Goal: Communication & Community: Answer question/provide support

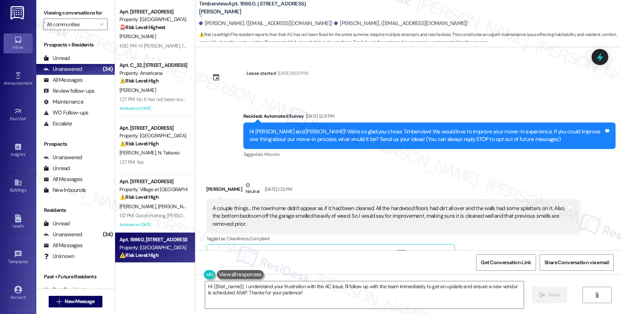
scroll to position [2796, 0]
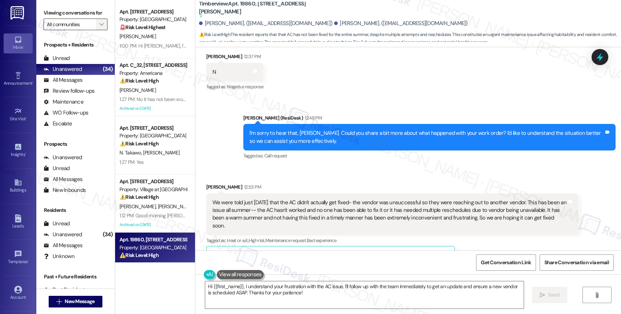
click at [98, 30] on span "" at bounding box center [101, 25] width 7 height 12
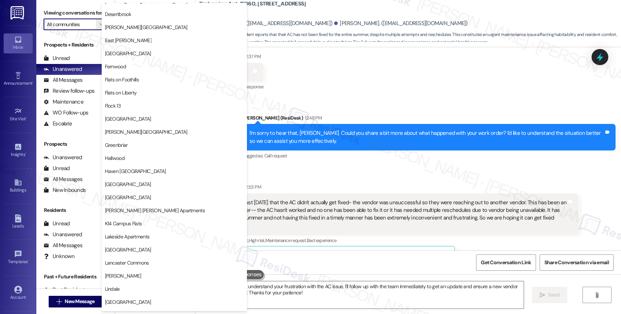
scroll to position [1339, 0]
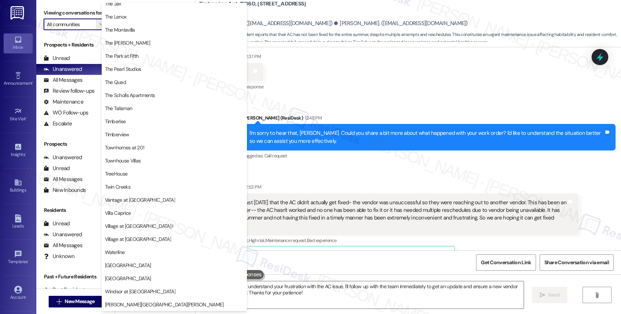
click at [386, 183] on div "Janell Senn 12:53 PM" at bounding box center [392, 188] width 372 height 10
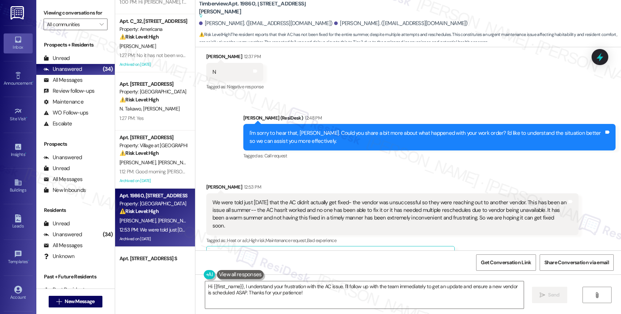
scroll to position [0, 0]
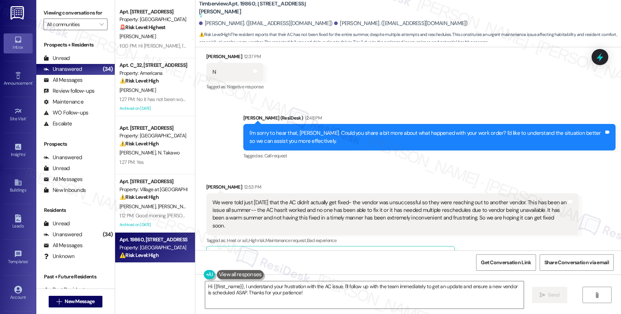
click at [376, 150] on div "Tagged as: Call request Click to highlight conversations about Call request" at bounding box center [429, 155] width 372 height 11
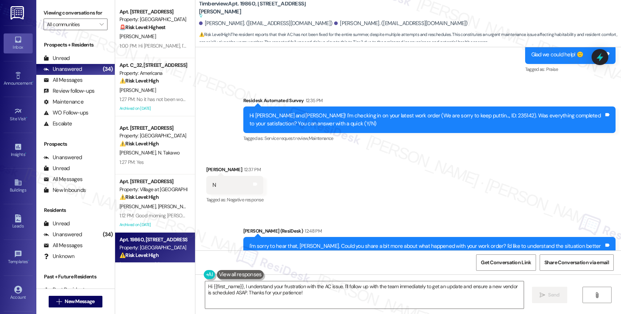
scroll to position [2594, 0]
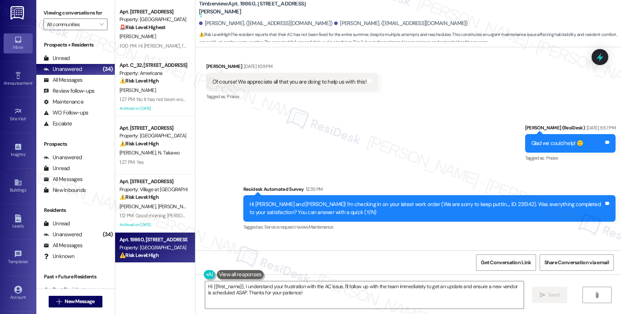
click at [425, 144] on div "Sent via SMS Sarah (ResiDesk) Jul 11, 2025 at 5:57 PM Glad we could help! 🙂 Tag…" at bounding box center [407, 172] width 425 height 130
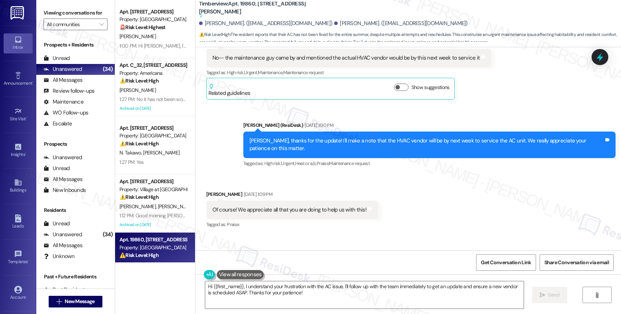
scroll to position [2258, 0]
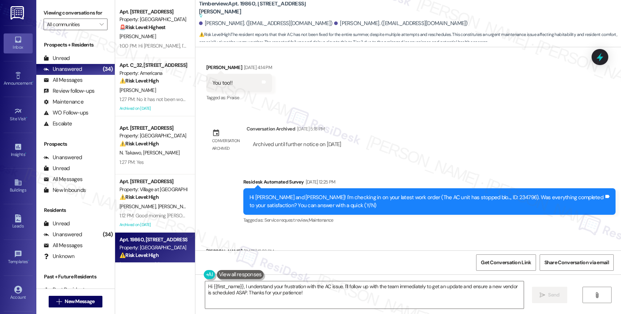
click at [381, 212] on div "Survey, sent via SMS Residesk Automated Survey Jul 11, 2025 at 12:25 PM Hi Jane…" at bounding box center [429, 201] width 383 height 58
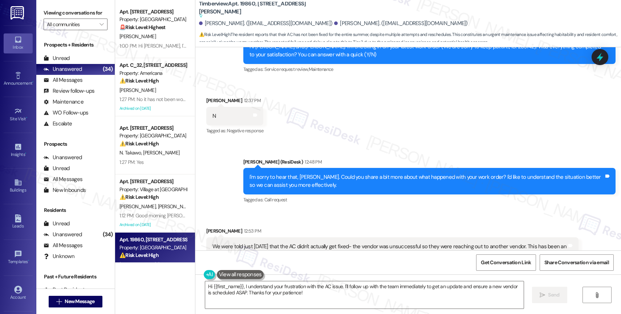
scroll to position [2714, 0]
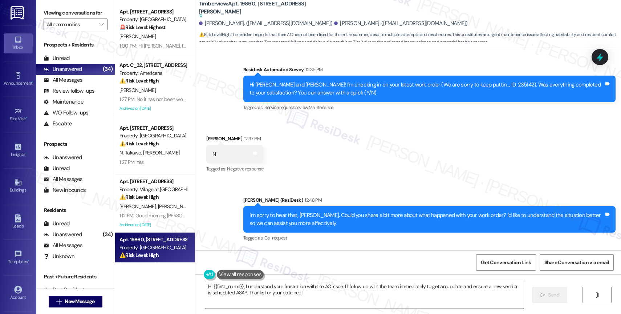
click at [408, 154] on div "Received via SMS Janell Senn 12:37 PM N Tags and notes Tagged as: Negative resp…" at bounding box center [407, 148] width 425 height 61
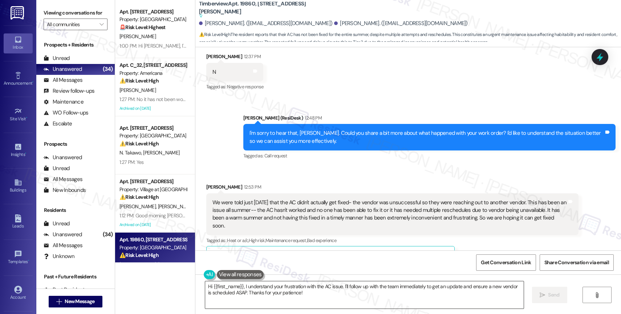
click at [261, 289] on textarea "Hi {{first_name}}, I understand your frustration with the AC issue. I'll follow…" at bounding box center [364, 294] width 318 height 27
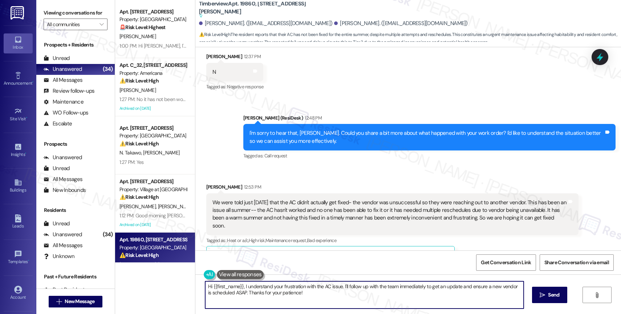
click at [261, 289] on textarea "Hi {{first_name}}, I understand your frustration with the AC issue. I'll follow…" at bounding box center [364, 294] width 318 height 27
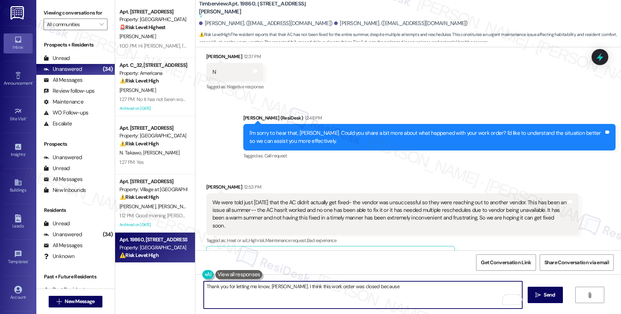
paste textarea "Work Order #236997"
paste textarea "HVAC CO will be onsite on 09/02 between 12pm-4pm to repair this issue. DP"
click at [204, 292] on textarea "Thank you for letting me know, Janell. I think this work order was closed becau…" at bounding box center [363, 294] width 318 height 27
click at [370, 293] on textarea "Thank you for letting me know, Janell. I think this work order was closed becau…" at bounding box center [363, 294] width 318 height 27
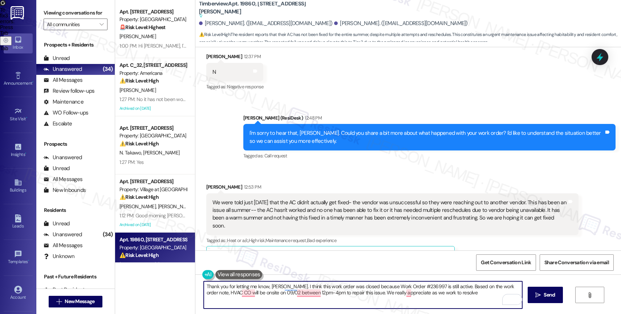
click at [376, 290] on textarea "Thank you for letting me know, Janell. I think this work order was closed becau…" at bounding box center [363, 294] width 318 height 27
click at [400, 293] on textarea "Thank you for letting me know, Janell. I think this work order was closed becau…" at bounding box center [363, 294] width 318 height 27
click at [481, 294] on textarea "Thank you for letting me know, Janell. I think this work order was closed becau…" at bounding box center [363, 294] width 318 height 27
drag, startPoint x: 473, startPoint y: 293, endPoint x: 482, endPoint y: 293, distance: 9.1
click at [482, 293] on textarea "Thank you for letting me know, Janell. I think this work order was closed becau…" at bounding box center [363, 294] width 318 height 27
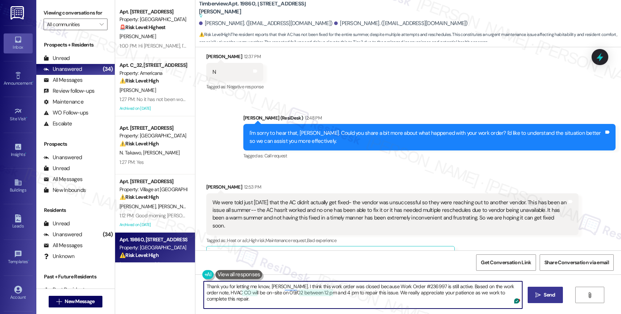
type textarea "Thank you for letting me know, Janell. I think this work order was closed becau…"
click at [542, 295] on span "Send" at bounding box center [549, 295] width 14 height 8
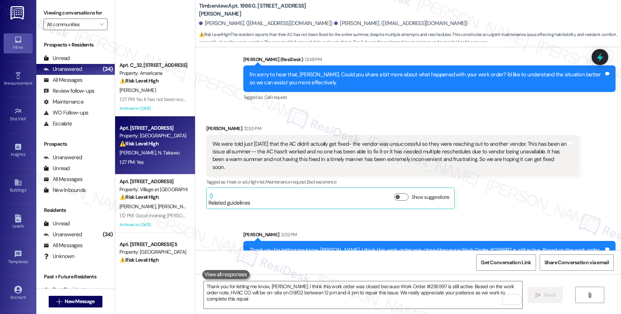
scroll to position [364, 0]
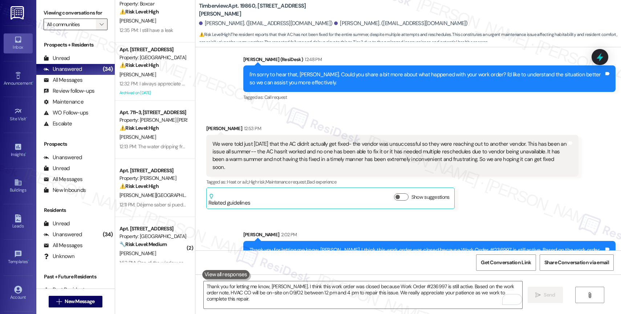
click at [99, 27] on icon "" at bounding box center [101, 24] width 4 height 6
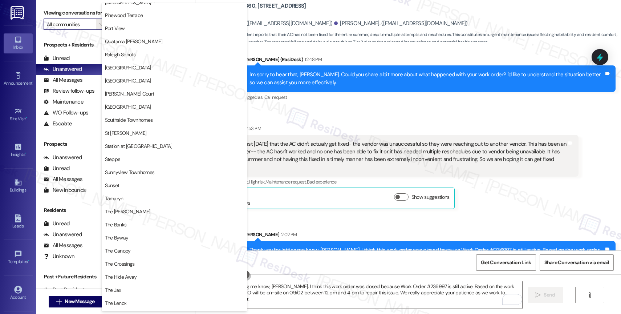
scroll to position [1339, 0]
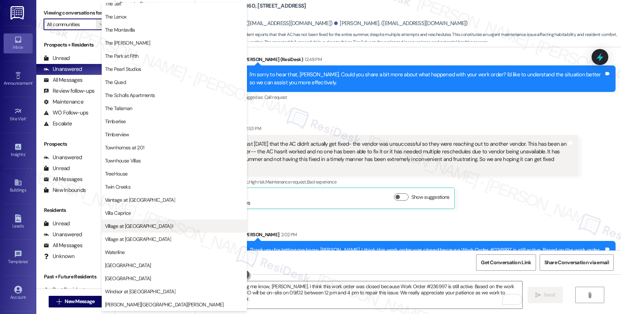
click at [134, 222] on span "Village at Main Street I" at bounding box center [139, 225] width 68 height 7
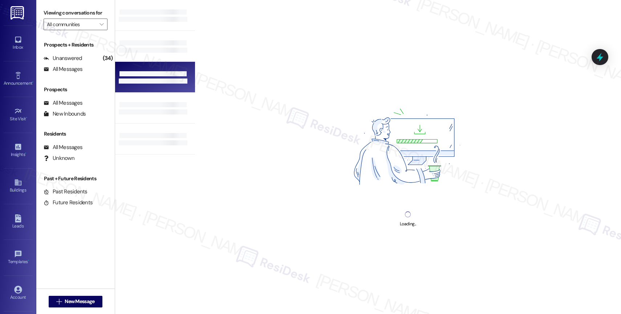
type input "Village at Main Street I"
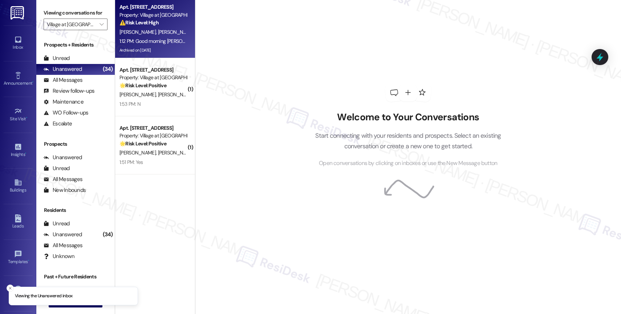
click at [150, 25] on strong "⚠️ Risk Level: High" at bounding box center [138, 22] width 39 height 7
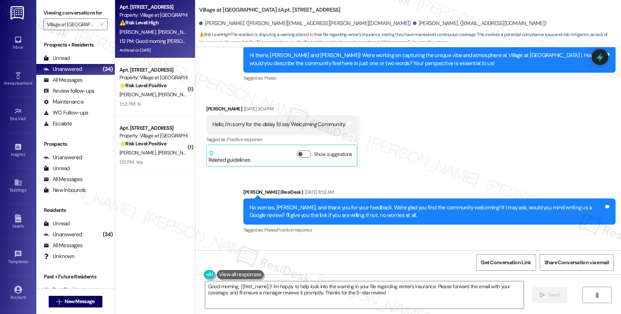
scroll to position [2948, 0]
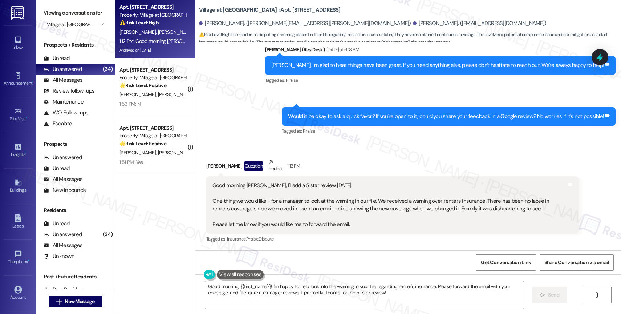
click at [360, 164] on div "Juan Ambriz Question Neutral 1:12 PM" at bounding box center [392, 167] width 372 height 18
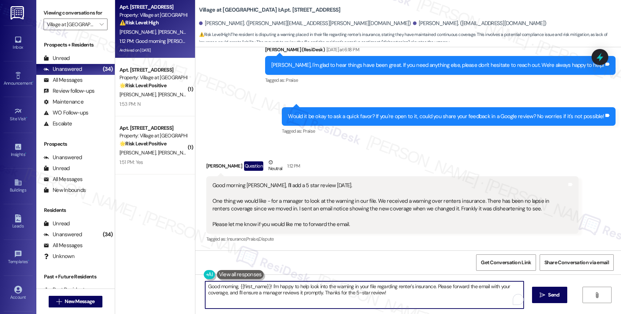
drag, startPoint x: 267, startPoint y: 284, endPoint x: 193, endPoint y: 279, distance: 73.5
click at [195, 279] on div "Good morning, {{first_name}}! I'm happy to help look into the warning in your f…" at bounding box center [407, 301] width 425 height 54
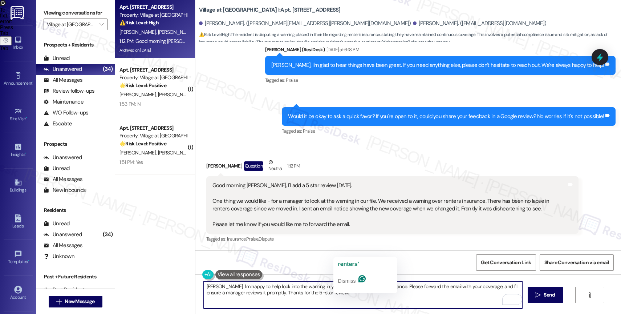
click at [351, 286] on textarea "Juan, I'm happy to help look into the warning in your file regarding renter's i…" at bounding box center [363, 294] width 318 height 27
click at [344, 298] on textarea "Juan, I'm happy to help look into the warning in your file regarding renters in…" at bounding box center [363, 294] width 318 height 27
click at [390, 293] on textarea "Juan, I'm happy to help look into the warning in your file regarding renters in…" at bounding box center [363, 294] width 318 height 27
drag, startPoint x: 377, startPoint y: 284, endPoint x: 382, endPoint y: 296, distance: 12.5
click at [382, 296] on textarea "Juan, I'm happy to help look into the warning in your file regarding renters in…" at bounding box center [363, 294] width 318 height 27
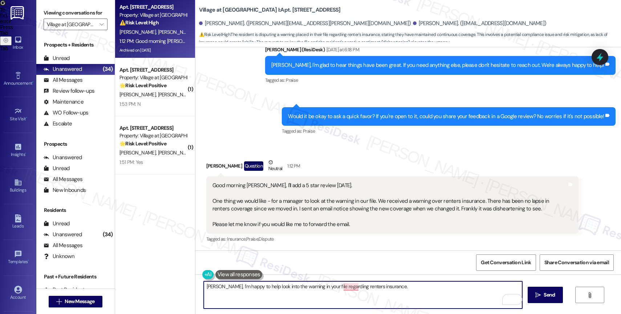
click at [418, 290] on textarea "Juan, I'm happy to help look into the warning in your file regarding renters in…" at bounding box center [363, 294] width 318 height 27
click at [286, 296] on textarea "Juan, I'm happy to help look into the warning in your file regarding renters in…" at bounding box center [363, 294] width 318 height 27
click at [204, 284] on textarea "Juan, I'm happy to help look into the warning in your file regarding renters in…" at bounding box center [363, 294] width 318 height 27
click at [217, 284] on textarea "Hi Juan, I'm happy to help look into the warning in your file regarding renters…" at bounding box center [363, 294] width 318 height 27
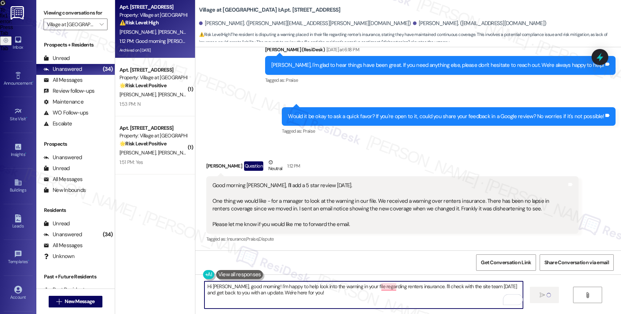
type textarea "Fetching suggested responses. Please feel free to read through the conversation…"
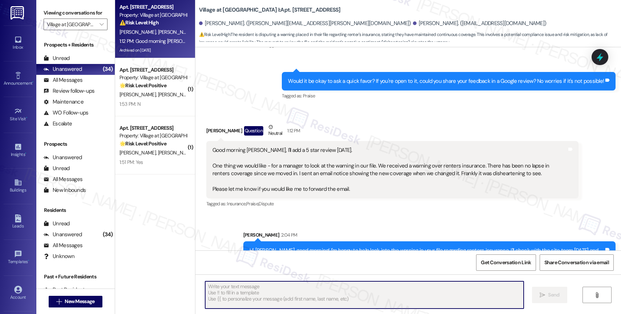
scroll to position [3006, 0]
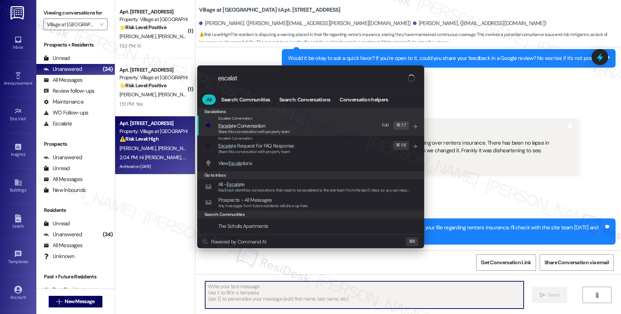
type input "escalate"
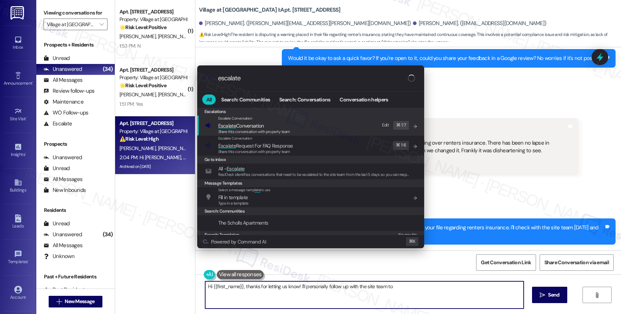
type textarea "Hi {{first_name}}, thanks for letting us know! I'll personally follow up with t…"
type input "escalate"
click at [257, 125] on span "Escalate Conversation" at bounding box center [241, 125] width 46 height 7
type textarea "Hi {{first_name}}, thanks for letting us know! I'll personally follow up with t…"
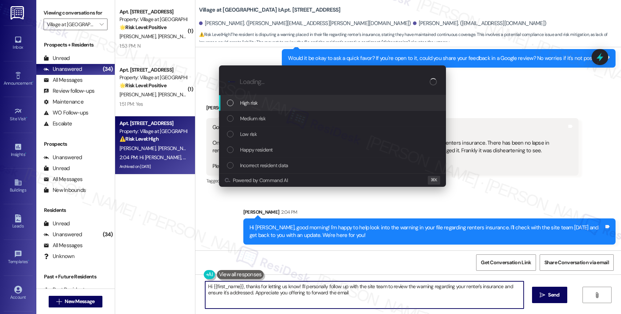
type textarea "Hi {{first_name}}, thanks for letting us know! I'll personally follow up with t…"
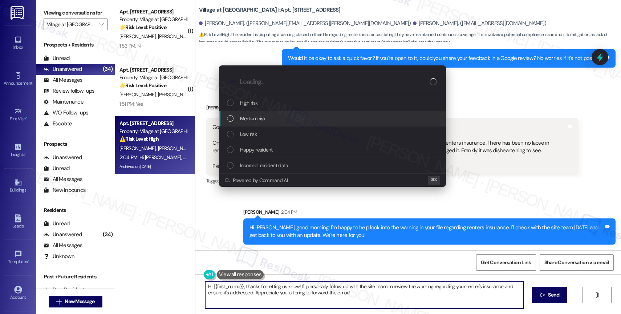
click at [256, 114] on div "Medium risk" at bounding box center [332, 119] width 227 height 16
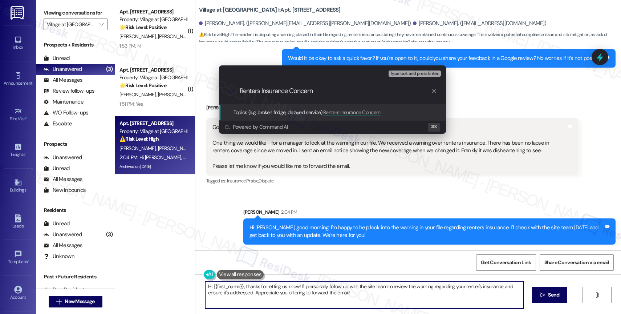
scroll to position [0, 0]
drag, startPoint x: 291, startPoint y: 90, endPoint x: 349, endPoint y: 93, distance: 58.1
click at [349, 93] on input "Renters Insurance Concern" at bounding box center [335, 91] width 191 height 8
click at [240, 88] on input "Renters Insurance" at bounding box center [335, 91] width 191 height 8
click at [351, 91] on input "Concern about Renters Insurance" at bounding box center [335, 91] width 191 height 8
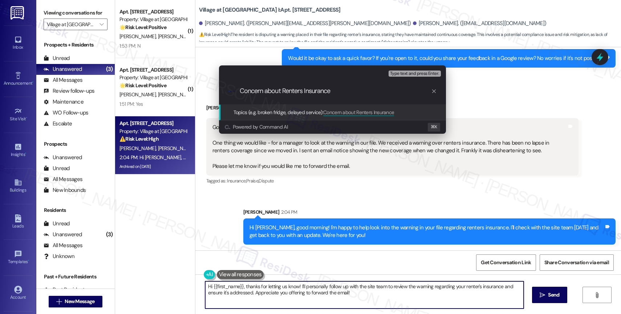
drag, startPoint x: 281, startPoint y: 90, endPoint x: 217, endPoint y: 89, distance: 64.2
click at [217, 89] on div "Escalate Conversation Medium risk Topics (e.g. broken fridge, delayed service) …" at bounding box center [332, 99] width 230 height 68
click at [319, 92] on input "Renters Insurance" at bounding box center [335, 91] width 191 height 8
type input "Renters Insurance Warning - Please advise."
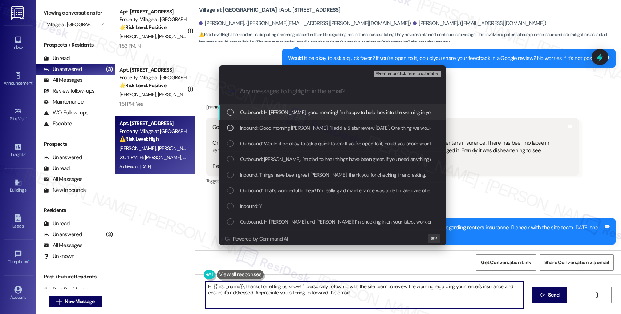
click at [424, 71] on span "⌘+Enter or click here to submit" at bounding box center [404, 73] width 59 height 5
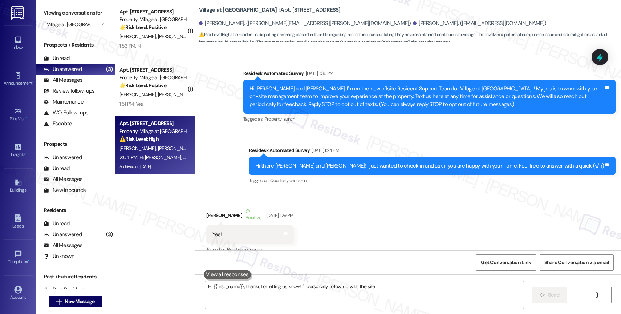
scroll to position [3017, 0]
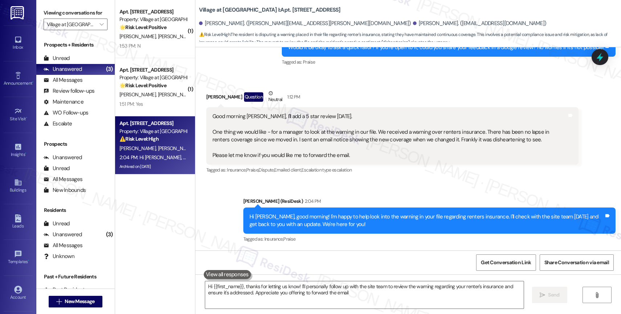
type textarea "Hi {{first_name}}, thanks for letting us know! I'll personally follow up with t…"
click at [355, 186] on div "Sent via SMS Sarah (ResiDesk) 2:04 PM Hi Juan, good morning! I'm happy to help …" at bounding box center [407, 215] width 425 height 69
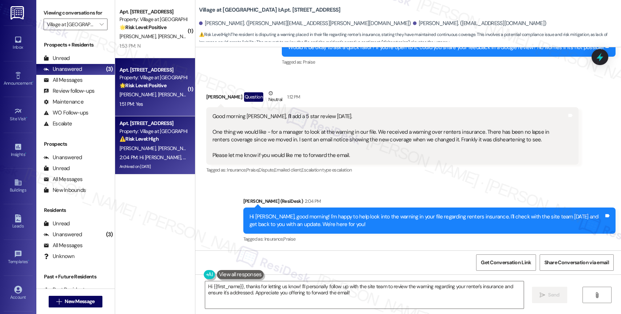
click at [158, 92] on span "A. Mccarte" at bounding box center [176, 94] width 36 height 7
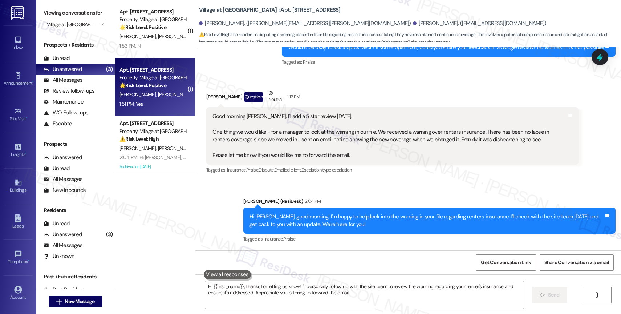
type textarea "Hi {{first_name}}, thanks for letting us know! I'll personally follow up with t…"
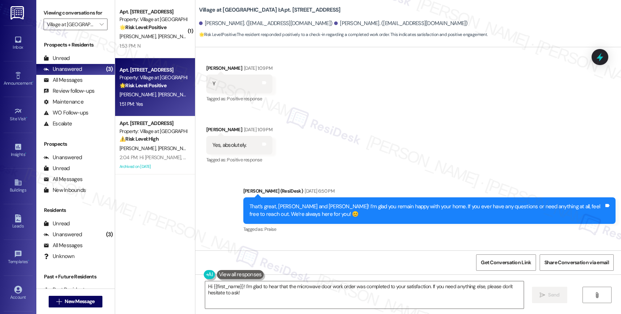
scroll to position [2680, 0]
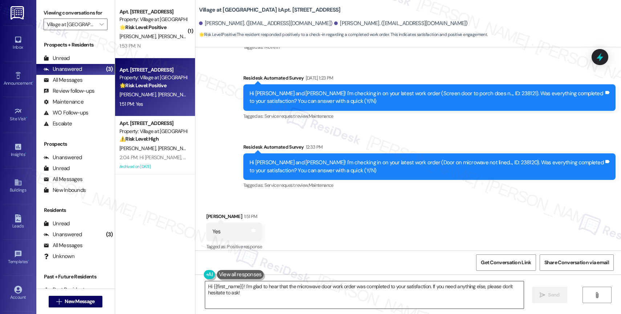
click at [247, 289] on textarea "Hi {{first_name}}! I'm glad to hear that the microwave door work order was comp…" at bounding box center [364, 294] width 318 height 27
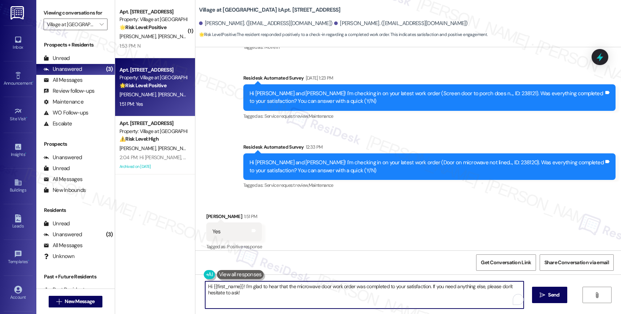
click at [247, 289] on textarea "Hi {{first_name}}! I'm glad to hear that the microwave door work order was comp…" at bounding box center [364, 294] width 318 height 27
paste textarea "That’s amazing! Thank you for confirming the work order was completed to your s…"
click at [354, 294] on textarea "That’s amazing! Thank you for confirming the work order was completed to your s…" at bounding box center [363, 294] width 318 height 27
type textarea "That’s amazing! Thank you for confirming the work order was completed to your s…"
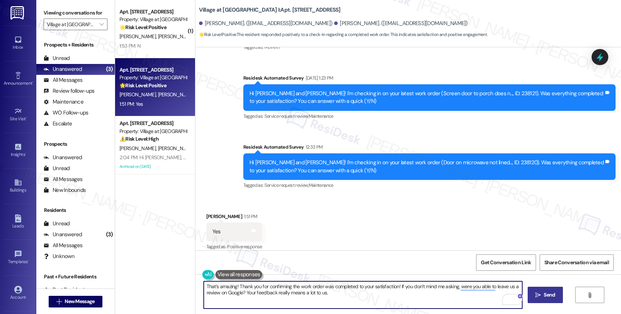
click at [538, 292] on icon "" at bounding box center [537, 295] width 5 height 6
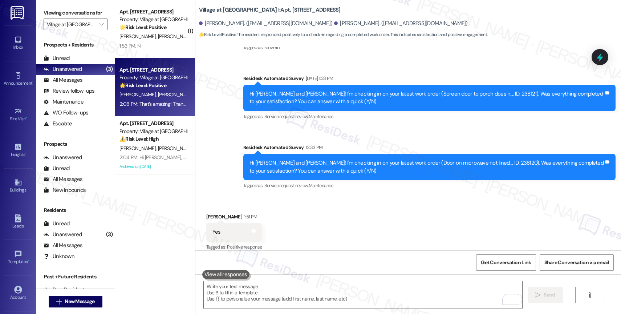
scroll to position [2738, 0]
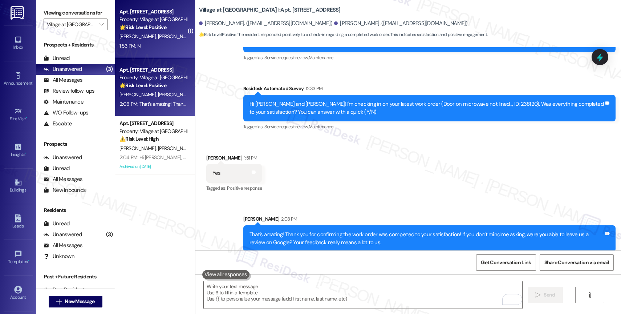
click at [164, 41] on div "A. Baker R. Baker" at bounding box center [153, 36] width 69 height 9
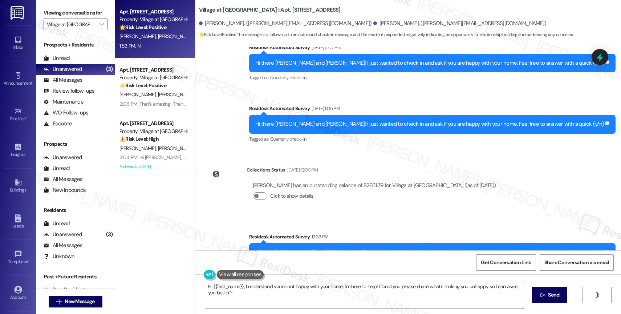
scroll to position [349, 0]
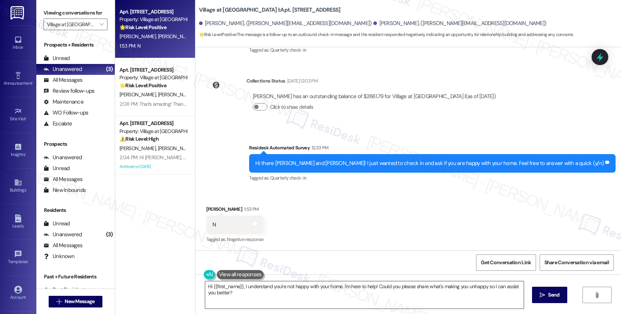
click at [255, 295] on textarea "Hi {{first_name}}, I understand you're not happy with your home. I'm here to he…" at bounding box center [364, 294] width 318 height 27
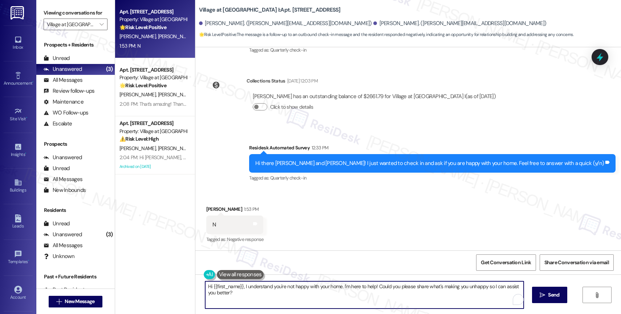
click at [255, 295] on textarea "Hi {{first_name}}, I understand you're not happy with your home. I'm here to he…" at bounding box center [364, 294] width 318 height 27
paste textarea "Thank you for your honest feedback, {{first_name}}. We're committed to continua…"
drag, startPoint x: 309, startPoint y: 286, endPoint x: 279, endPoint y: 285, distance: 30.5
click at [279, 285] on textarea "Thank you for your honest feedback, {{first_name}}. We're committed to continua…" at bounding box center [363, 294] width 318 height 27
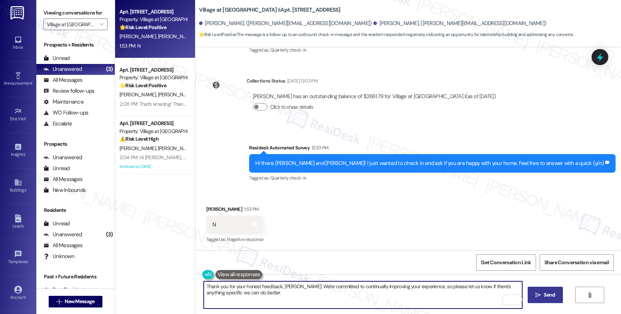
type textarea "Thank you for your honest feedback, Ryan. We're committed to continually improv…"
click at [542, 289] on button " Send" at bounding box center [544, 294] width 35 height 16
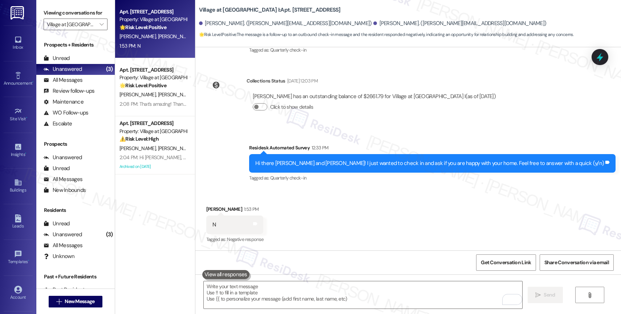
scroll to position [408, 0]
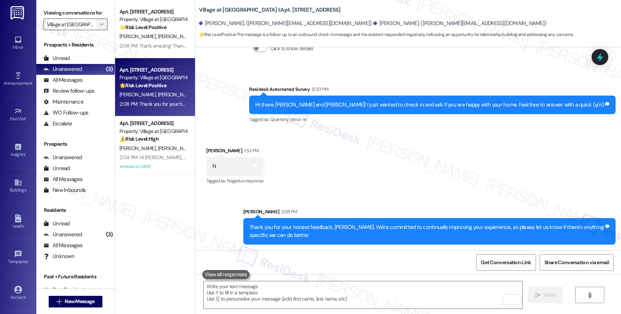
click at [99, 27] on icon "" at bounding box center [101, 24] width 4 height 6
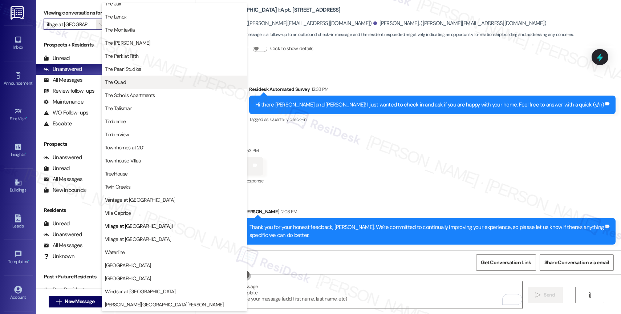
scroll to position [1324, 0]
click at [140, 81] on span "The Quad" at bounding box center [174, 81] width 139 height 7
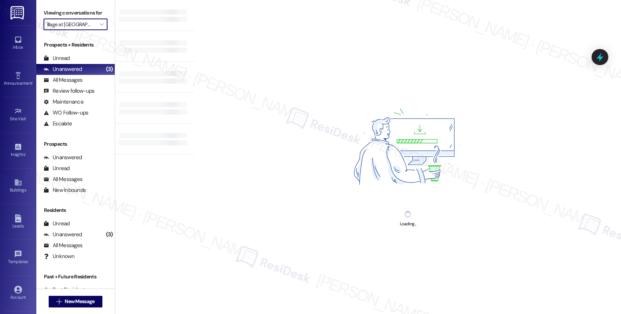
type input "The Quad"
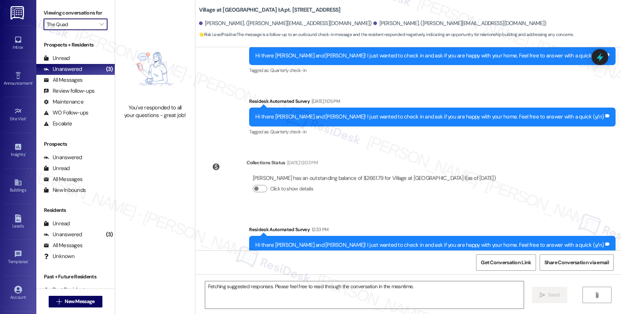
scroll to position [349, 0]
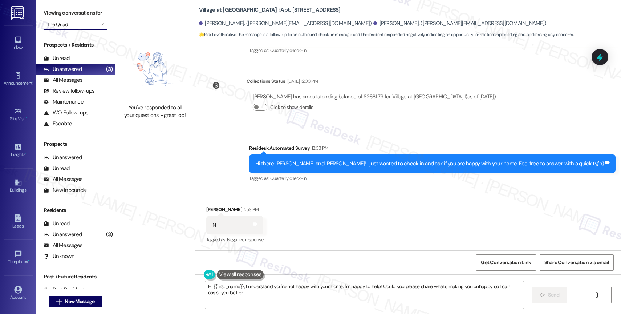
type textarea "Hi {{first_name}}, I understand you're not happy with your home. I'm happy to h…"
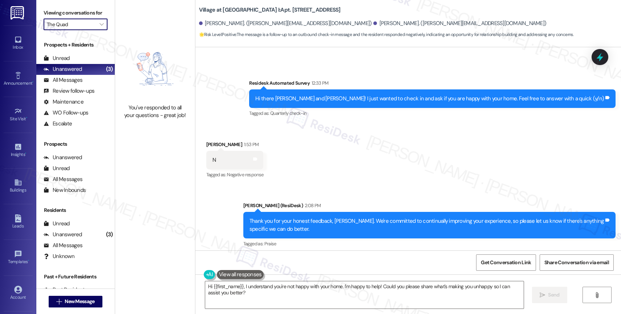
scroll to position [418, 0]
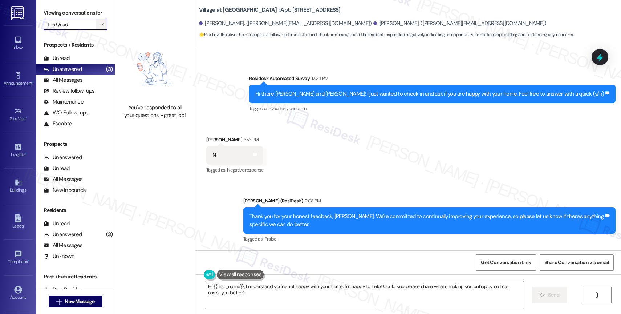
click at [98, 28] on span "" at bounding box center [101, 25] width 7 height 12
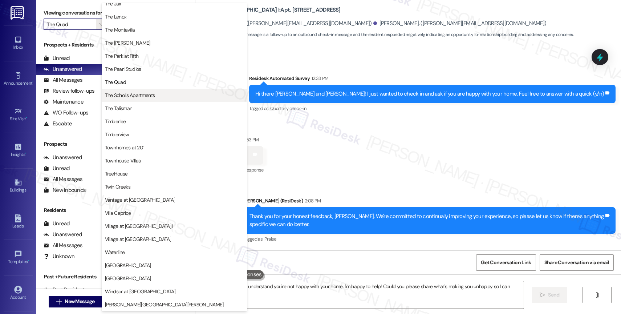
scroll to position [1301, 0]
click at [141, 92] on span "The Scholls Apartments" at bounding box center [130, 94] width 50 height 7
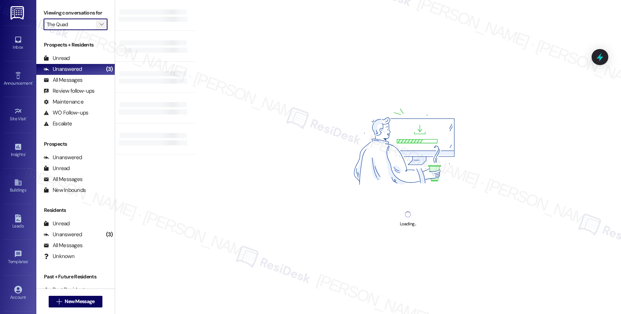
type input "The Scholls Apartments"
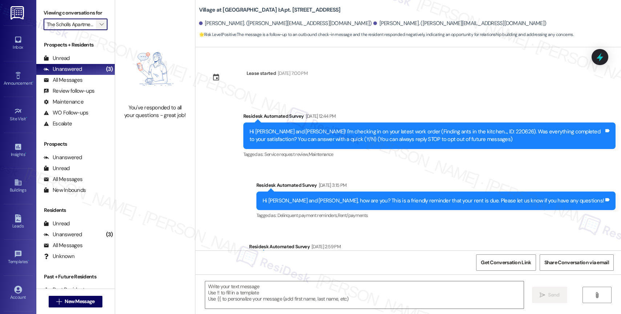
scroll to position [105, 0]
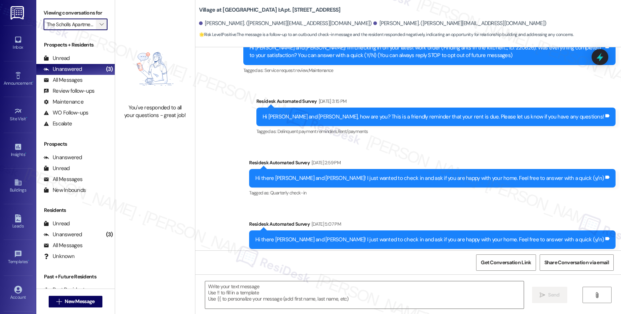
click at [98, 28] on span "" at bounding box center [101, 25] width 7 height 12
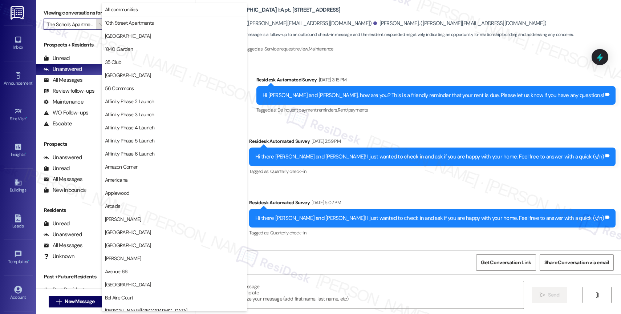
scroll to position [257, 0]
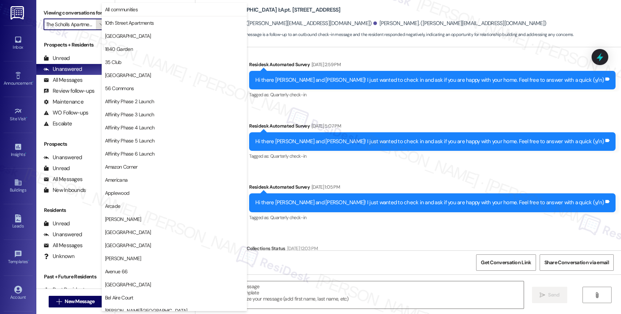
type textarea "Fetching suggested responses. Please feel free to read through the conversation…"
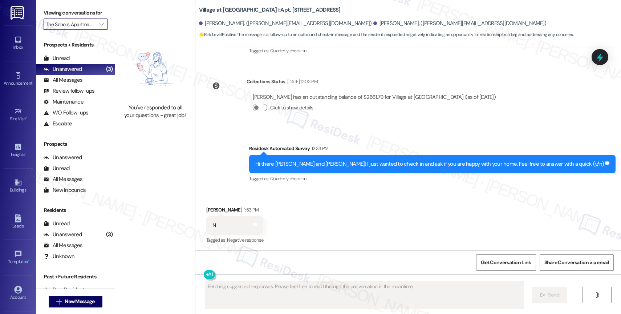
scroll to position [349, 0]
click at [99, 27] on icon "" at bounding box center [101, 24] width 4 height 6
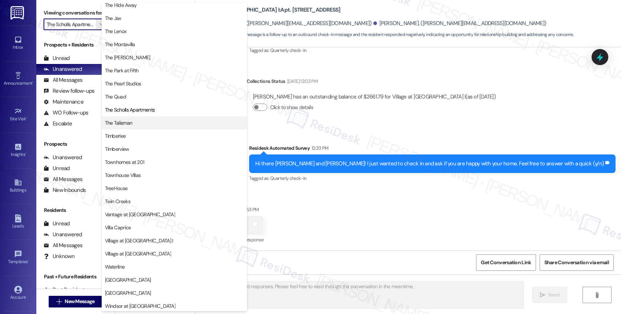
scroll to position [1301, 0]
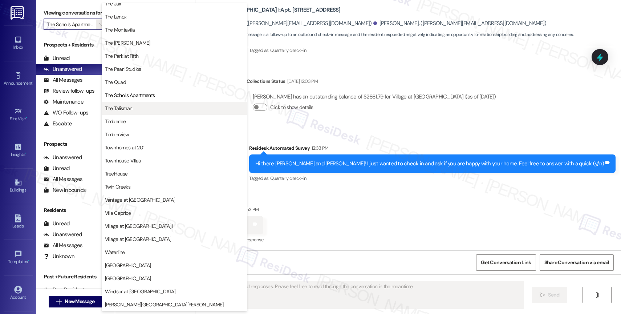
click at [144, 107] on span "The Talisman" at bounding box center [174, 108] width 139 height 7
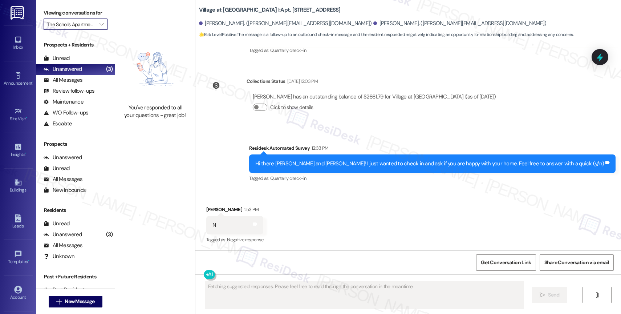
type input "The Talisman"
click at [99, 27] on icon "" at bounding box center [101, 24] width 4 height 6
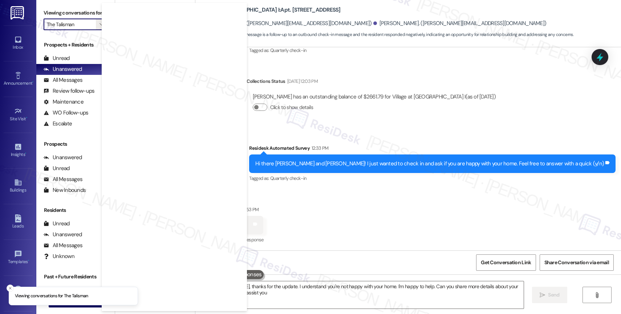
type textarea "Hi Ryan, thanks for the update. I understand you're not happy with your home. I…"
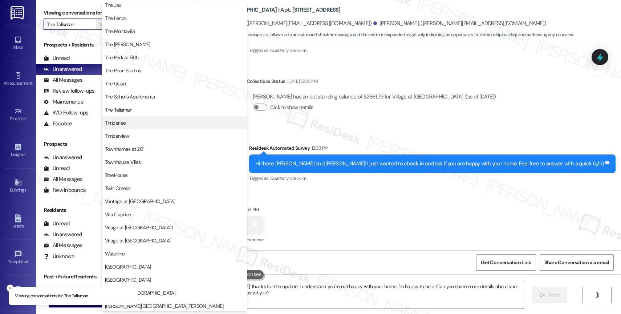
scroll to position [1305, 0]
click at [135, 123] on span "Timberlee" at bounding box center [174, 121] width 139 height 7
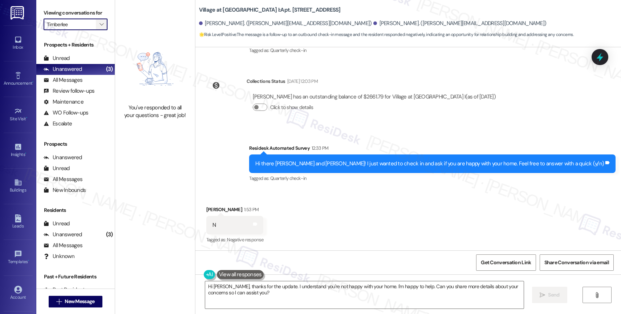
click at [98, 28] on span "" at bounding box center [101, 25] width 7 height 12
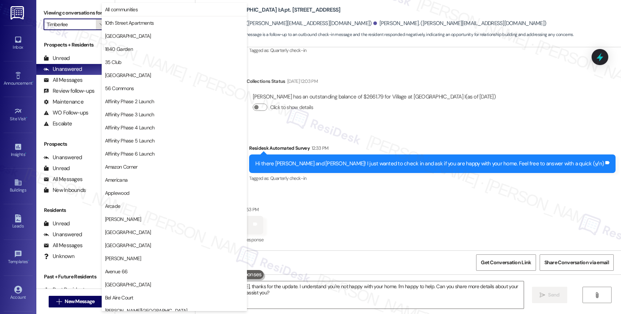
scroll to position [1251, 0]
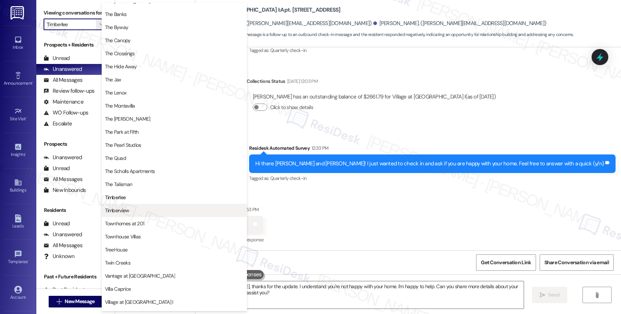
click at [142, 209] on span "Timberview" at bounding box center [174, 209] width 139 height 7
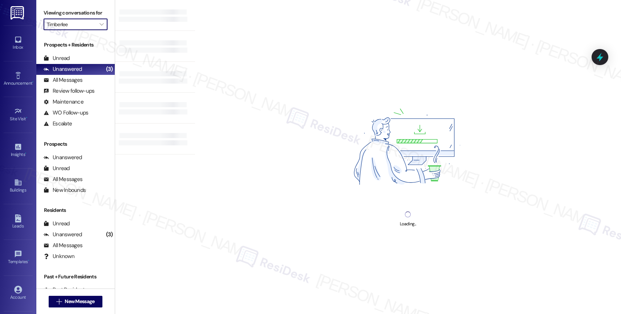
type input "Timberview"
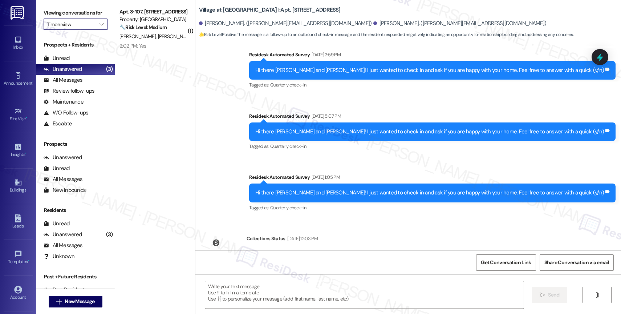
type textarea "Fetching suggested responses. Please feel free to read through the conversation…"
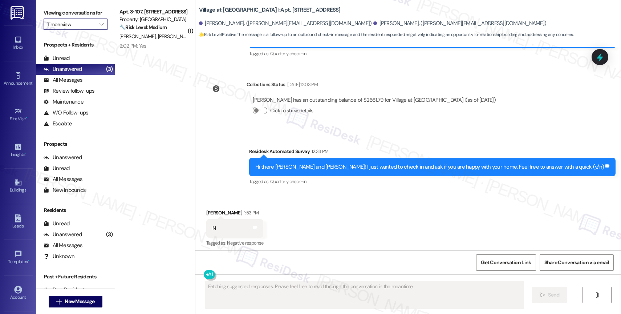
scroll to position [349, 0]
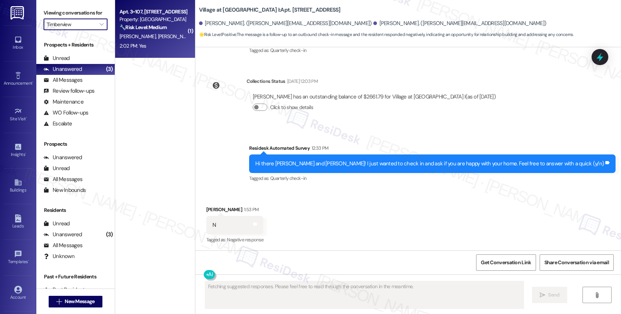
click at [143, 40] on div "R. Chavez K. Santos" at bounding box center [153, 36] width 69 height 9
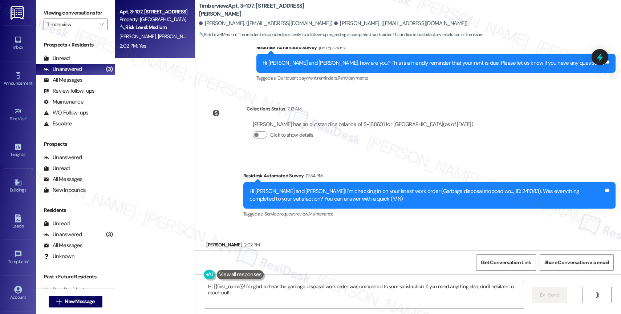
scroll to position [2637, 0]
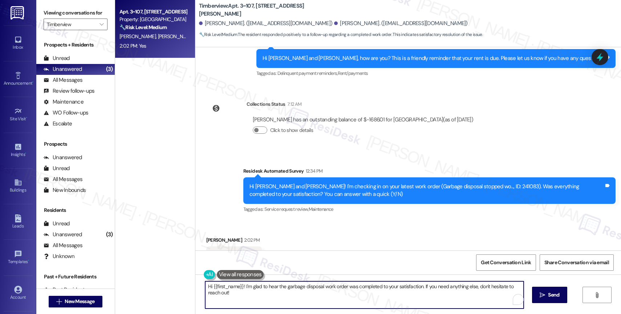
click at [226, 291] on textarea "Hi {{first_name}}! I'm glad to hear the garbage disposal work order was complet…" at bounding box center [364, 294] width 318 height 27
paste textarea "That’s amazing! Thank you for confirming the work order was completed to your s…"
type textarea "That’s amazing! Thank you for confirming the work order was completed to your s…"
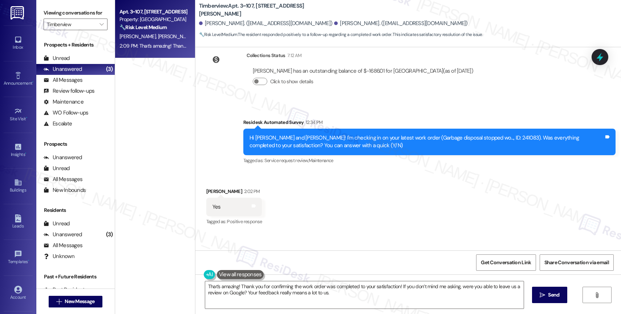
scroll to position [2695, 0]
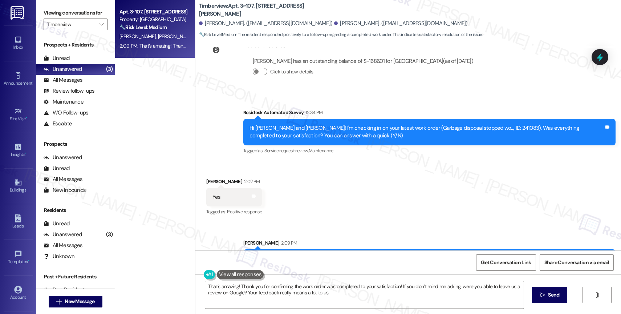
click at [335, 161] on div "Received via SMS Riley Chavez 2:02 PM Yes Tags and notes Tagged as: Positive re…" at bounding box center [407, 191] width 425 height 61
click at [349, 161] on div "Received via SMS Riley Chavez 2:02 PM Yes Tags and notes Tagged as: Positive re…" at bounding box center [407, 191] width 425 height 61
click at [326, 172] on div "Received via SMS Riley Chavez 2:02 PM Yes Tags and notes Tagged as: Positive re…" at bounding box center [407, 191] width 425 height 61
click at [99, 27] on icon "" at bounding box center [101, 24] width 4 height 6
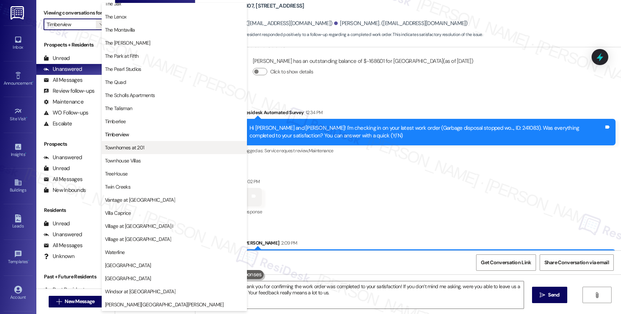
scroll to position [1301, 0]
click at [147, 152] on button "Townhomes at 201" at bounding box center [174, 147] width 145 height 13
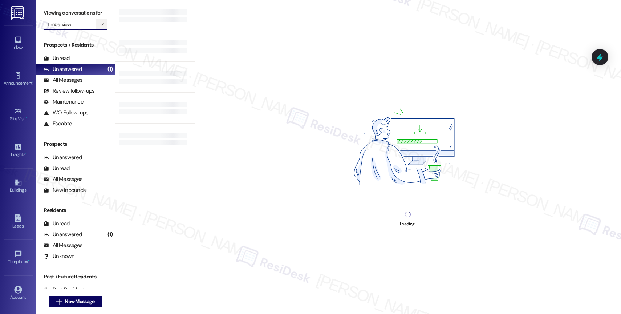
type input "Townhomes at 201"
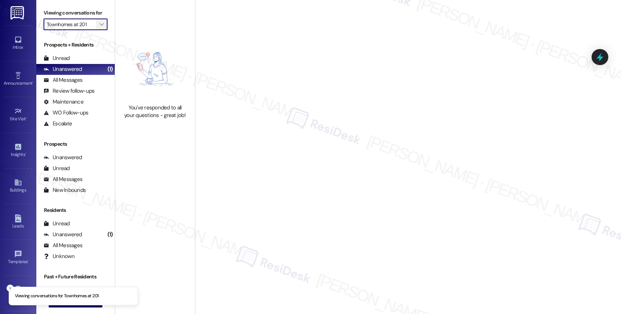
click at [98, 30] on span "" at bounding box center [101, 25] width 7 height 12
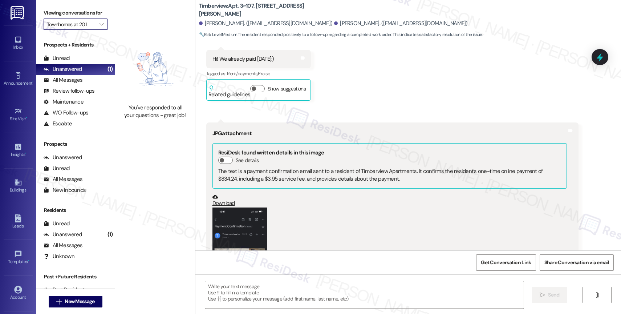
scroll to position [2706, 0]
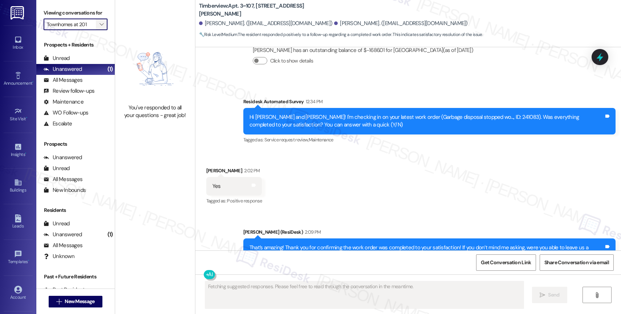
click at [99, 27] on icon "" at bounding box center [101, 24] width 4 height 6
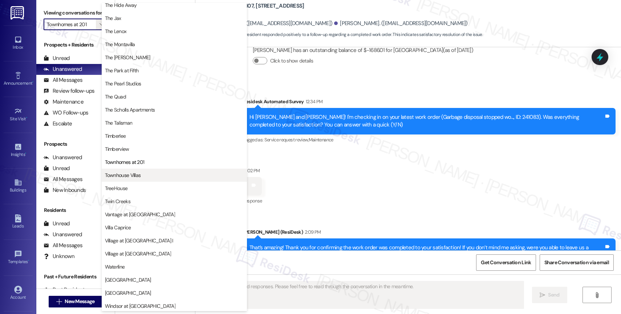
scroll to position [1301, 0]
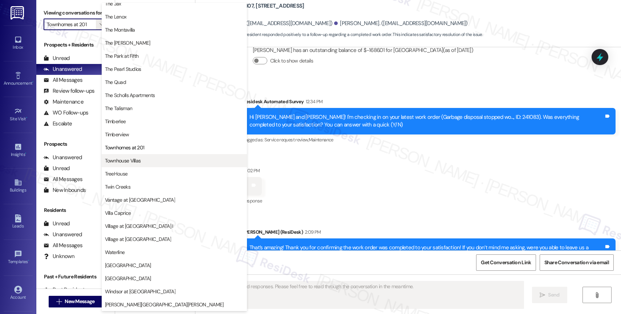
click at [141, 166] on button "Townhouse Villas" at bounding box center [174, 160] width 145 height 13
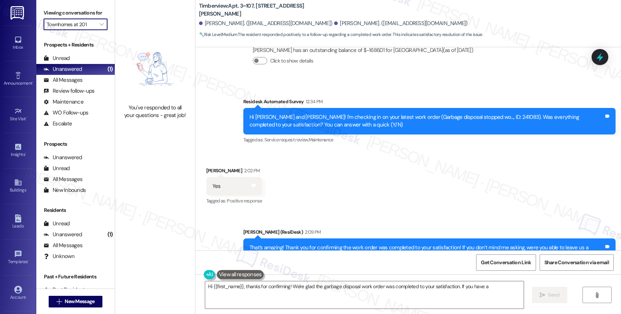
type textarea "Hi {{first_name}}, thanks for confirming! We're glad the garbage disposal work …"
type input "Townhouse Villas"
type textarea "Hi {{first_name}}, thanks for confirming! We're glad the garbage disposal work …"
click at [99, 27] on icon "" at bounding box center [101, 24] width 4 height 6
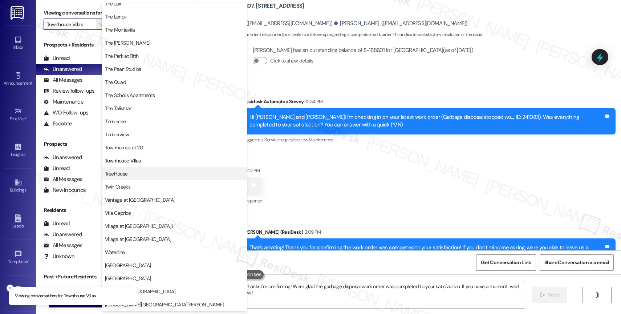
scroll to position [1303, 0]
click at [137, 170] on span "TreeHouse" at bounding box center [174, 173] width 139 height 7
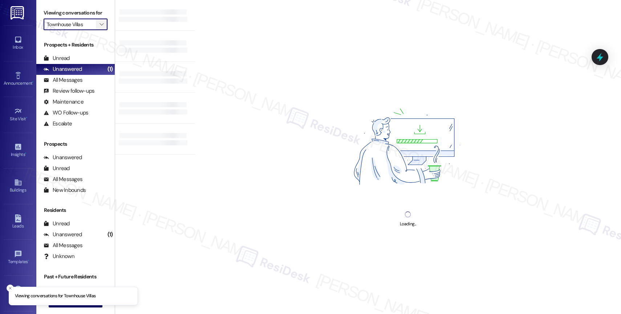
type input "TreeHouse"
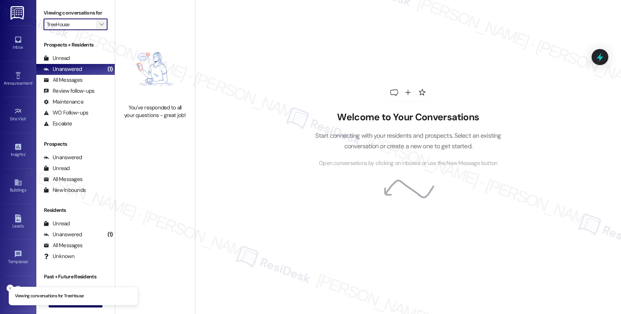
click at [99, 27] on icon "" at bounding box center [101, 24] width 4 height 6
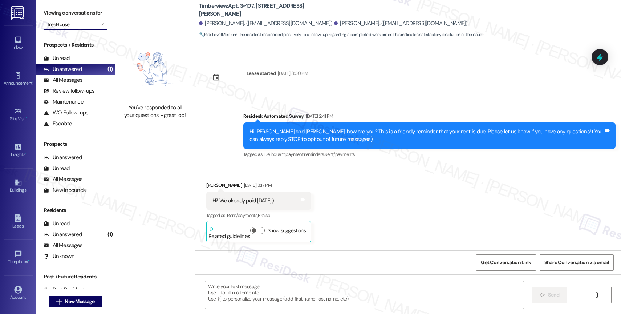
scroll to position [2706, 0]
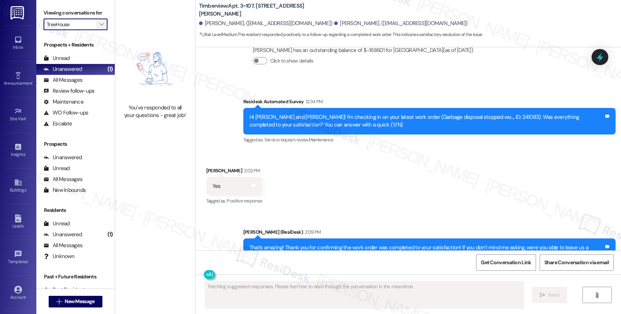
click at [99, 27] on icon "" at bounding box center [101, 24] width 4 height 6
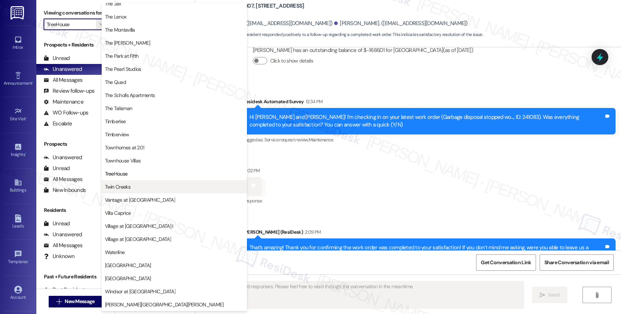
scroll to position [1304, 0]
click at [135, 188] on span "Twin Creeks" at bounding box center [174, 186] width 139 height 7
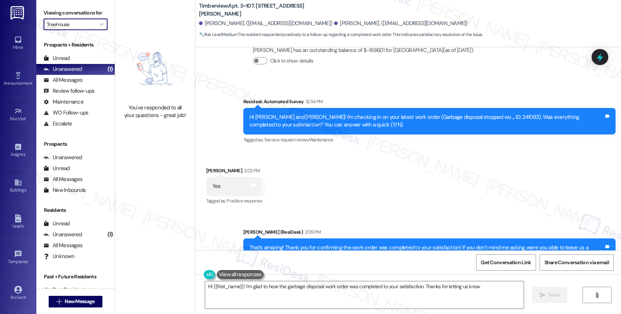
type textarea "Hi {{first_name}}! I'm glad to hear the garbage disposal work order was complet…"
click at [99, 27] on icon "" at bounding box center [101, 24] width 4 height 6
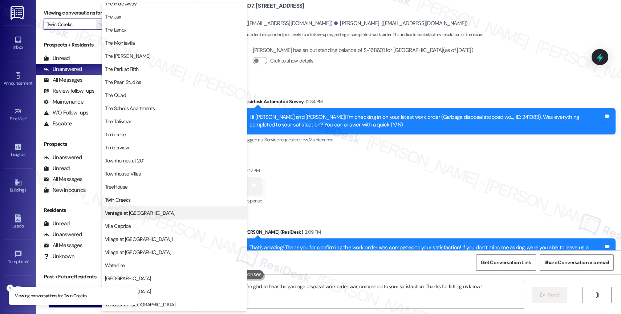
scroll to position [1304, 0]
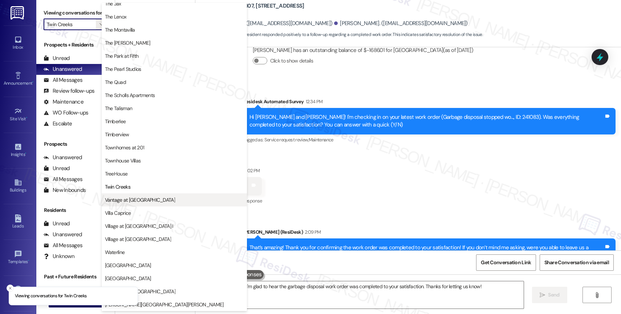
click at [150, 201] on span "Vantage at Hillsdale" at bounding box center [174, 199] width 139 height 7
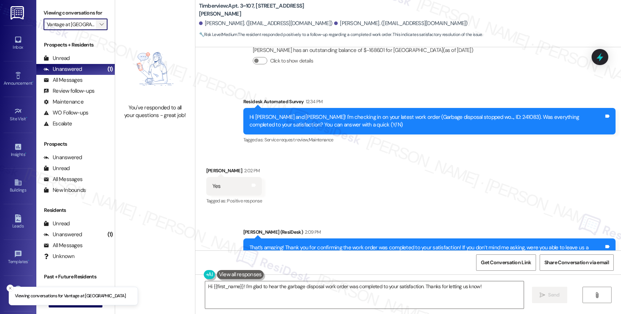
click at [98, 30] on span "" at bounding box center [101, 25] width 7 height 12
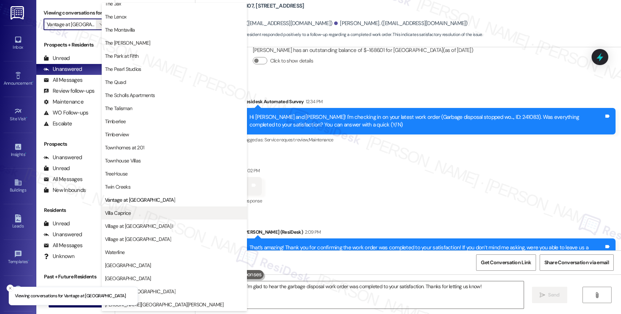
scroll to position [1304, 0]
click at [139, 213] on span "Villa Caprice" at bounding box center [174, 212] width 139 height 7
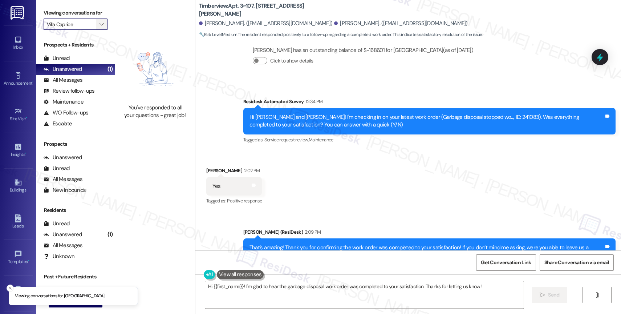
click at [99, 27] on icon "" at bounding box center [101, 24] width 4 height 6
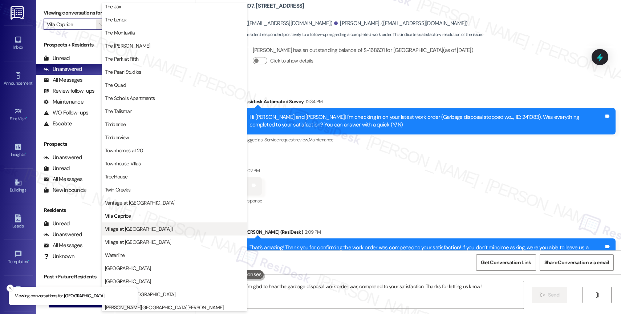
scroll to position [1303, 0]
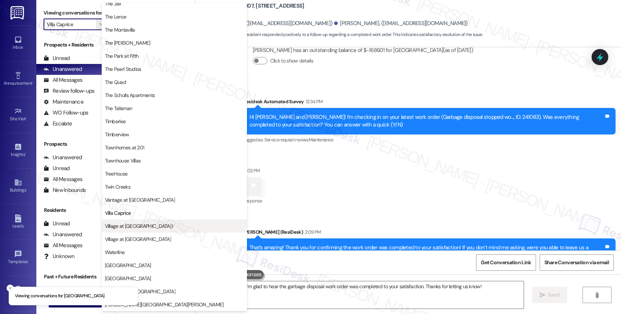
click at [154, 227] on span "Village at Main Street I" at bounding box center [174, 225] width 139 height 7
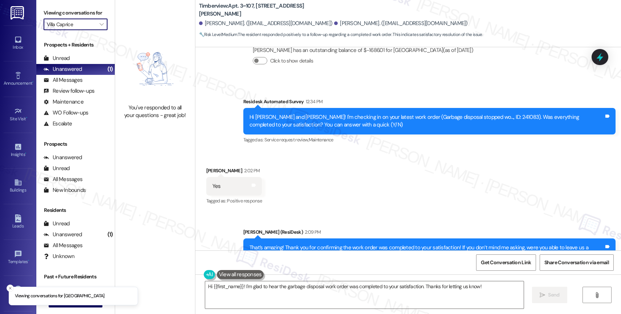
type input "Village at Main Street I"
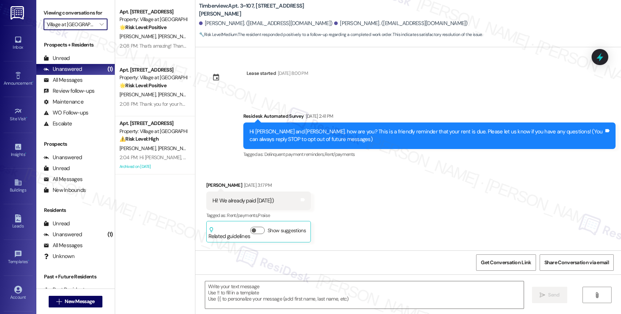
scroll to position [2706, 0]
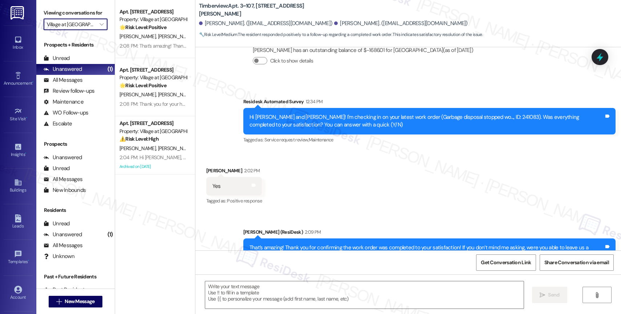
type textarea "Fetching suggested responses. Please feel free to read through the conversation…"
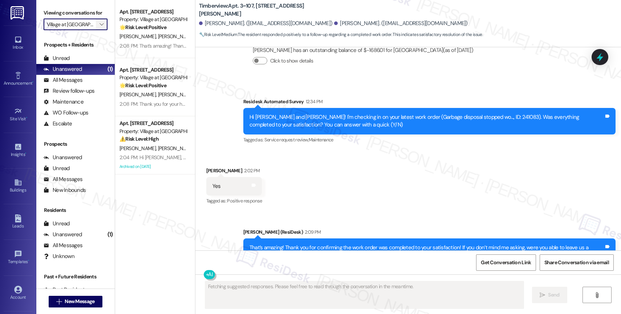
click at [99, 27] on icon "" at bounding box center [101, 24] width 4 height 6
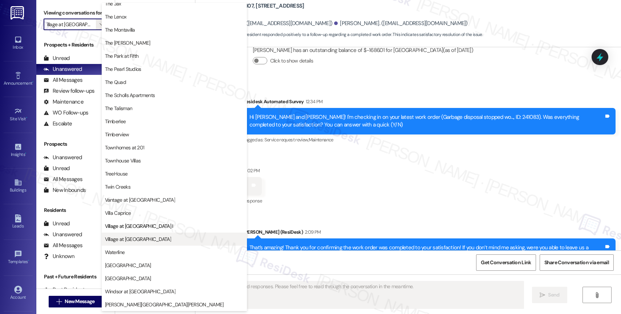
scroll to position [1304, 0]
click at [142, 235] on button "Village at Sunrise" at bounding box center [174, 238] width 145 height 13
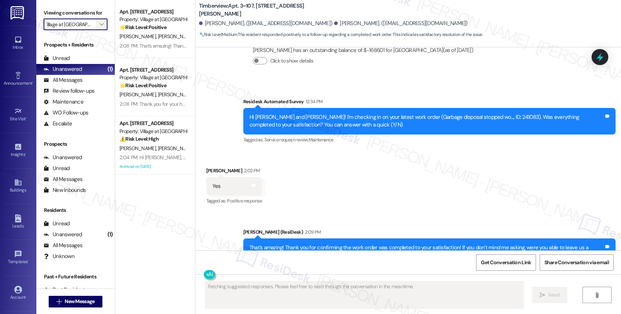
type input "Village at Sunrise"
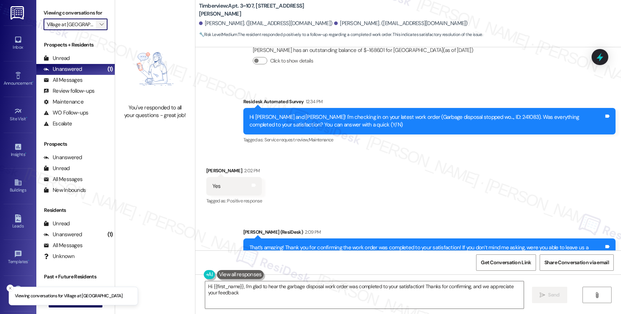
type textarea "Hi {{first_name}}, I'm glad to hear the garbage disposal work order was complet…"
click at [99, 27] on icon "" at bounding box center [101, 24] width 4 height 6
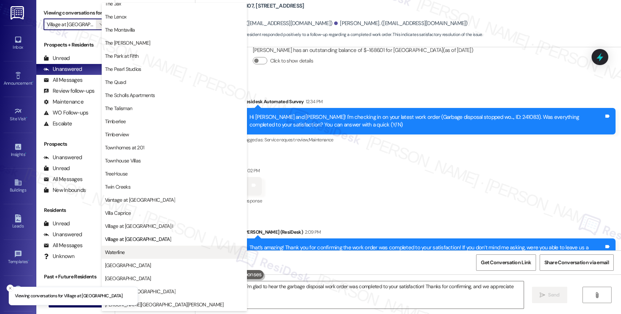
scroll to position [1298, 0]
click at [136, 250] on span "Waterline" at bounding box center [174, 251] width 139 height 7
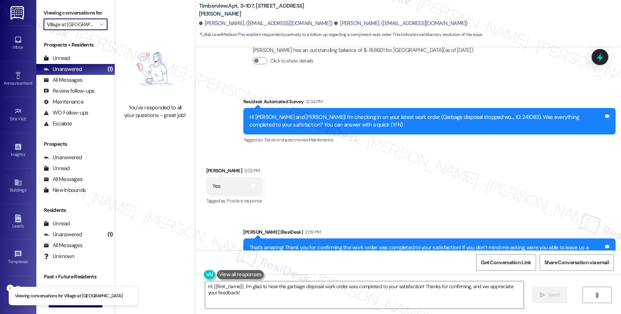
type input "Waterline"
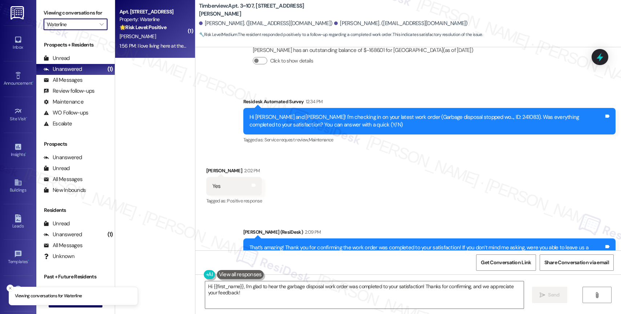
click at [136, 29] on strong "🌟 Risk Level: Positive" at bounding box center [142, 27] width 47 height 7
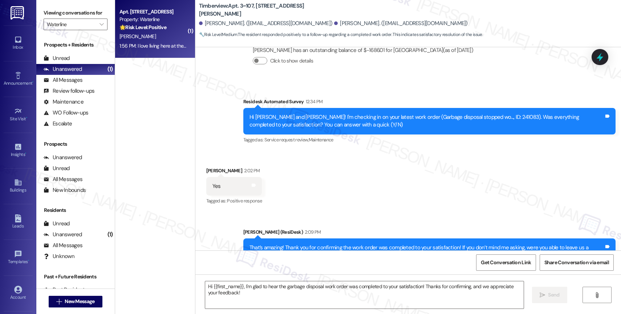
type textarea "Fetching suggested responses. Please feel free to read through the conversation…"
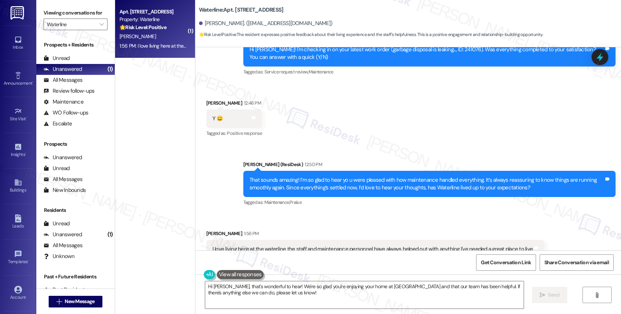
scroll to position [2216, 0]
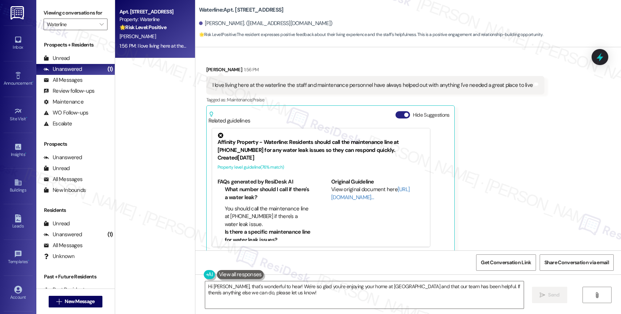
click at [395, 111] on button "Hide Suggestions" at bounding box center [402, 114] width 15 height 7
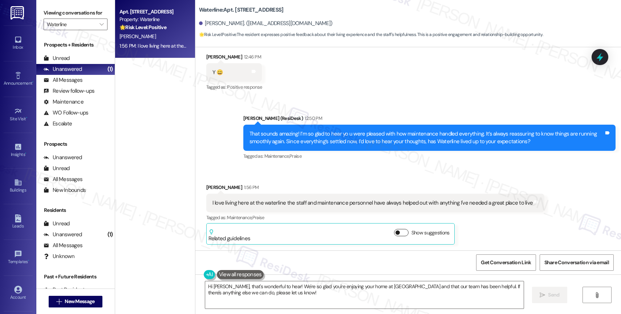
scroll to position [2091, 0]
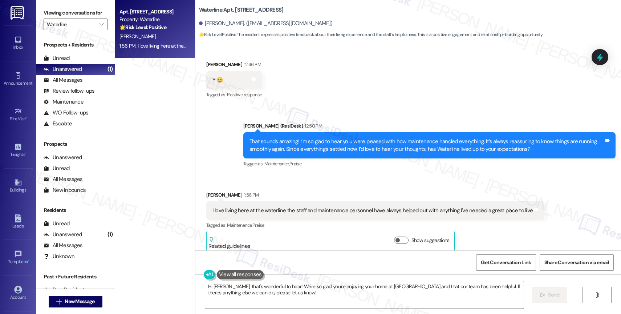
click at [330, 185] on div "Received via SMS Jill Poe 1:56 PM I love living here at the waterline the staff…" at bounding box center [375, 221] width 349 height 72
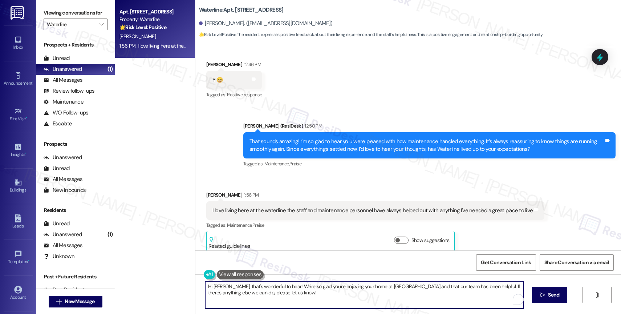
click at [208, 286] on textarea "Hi Jill, that's wonderful to hear! We're so glad you're enjoying your home at W…" at bounding box center [364, 294] width 318 height 27
click at [301, 296] on textarea "Jill, that's wonderful to hear! We're so glad you're enjoying your home at Wate…" at bounding box center [363, 294] width 318 height 27
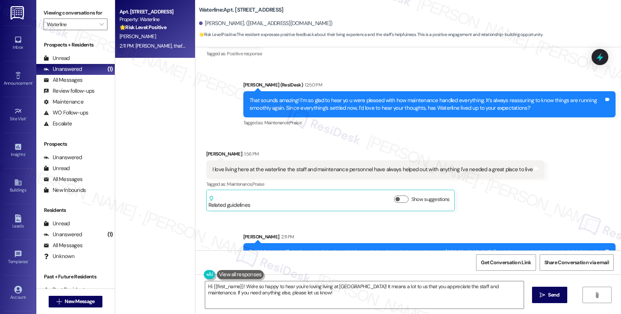
scroll to position [2149, 0]
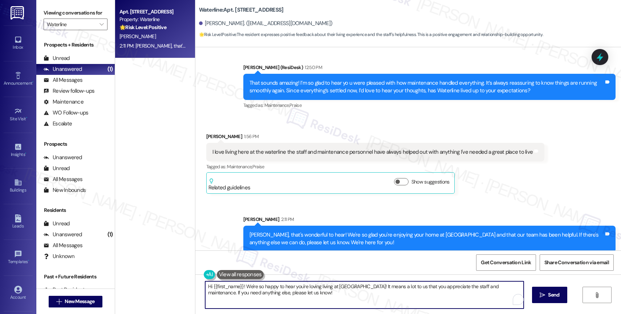
click at [238, 304] on textarea "Hi {{first_name}}! We're so happy to hear you're loving living at Waterline! It…" at bounding box center [364, 294] width 318 height 27
paste textarea "By the way, would you mind sharing your feedback in a quick Google review? It o…"
click at [285, 286] on textarea "By the way, would you mind sharing your feedback in a quick Google review? It o…" at bounding box center [363, 294] width 318 height 27
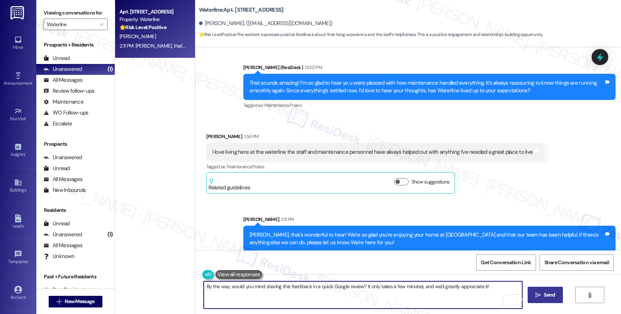
type textarea "By the way, would you mind sharing this feedback in a quick Google review? It o…"
click at [541, 292] on span " Send" at bounding box center [544, 295] width 23 height 8
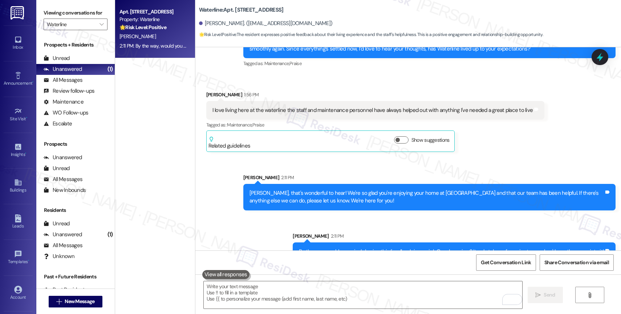
scroll to position [2200, 0]
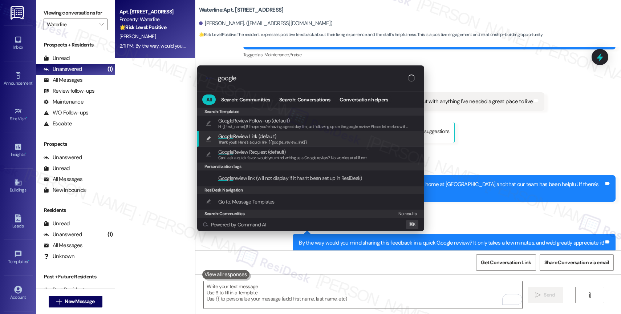
type input "google"
click at [236, 138] on span "Google Review Link (default)" at bounding box center [247, 136] width 58 height 8
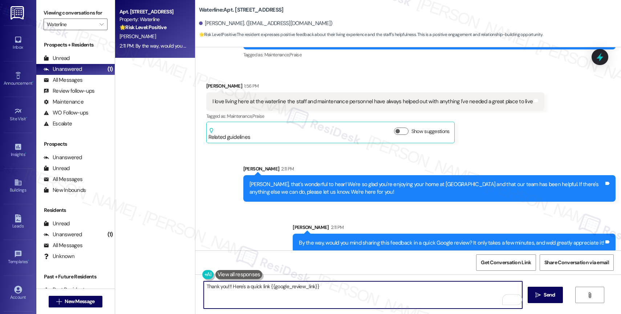
drag, startPoint x: 222, startPoint y: 287, endPoint x: 289, endPoint y: 277, distance: 67.1
click at [222, 286] on textarea "Thank you!!! Here's a quick link {{google_review_link}}" at bounding box center [363, 294] width 318 height 27
type textarea "Thank you in advance!!! Here's a quick link {{google_review_link}}"
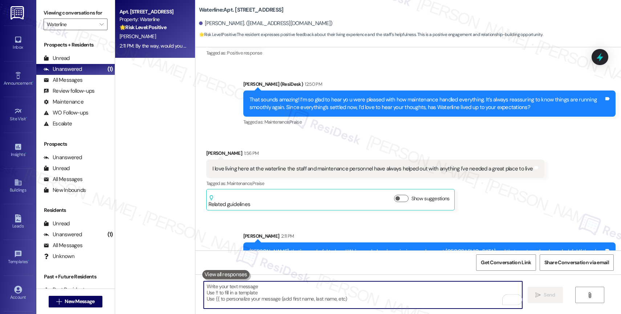
scroll to position [2090, 0]
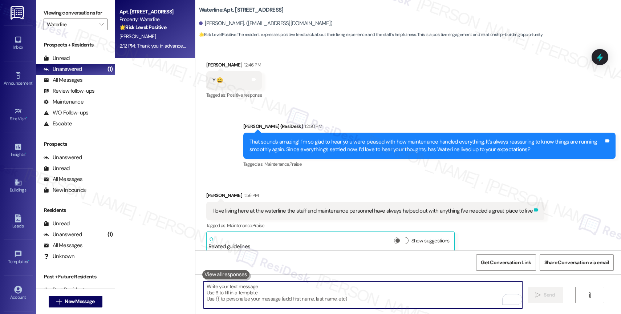
click at [534, 208] on icon at bounding box center [536, 209] width 4 height 3
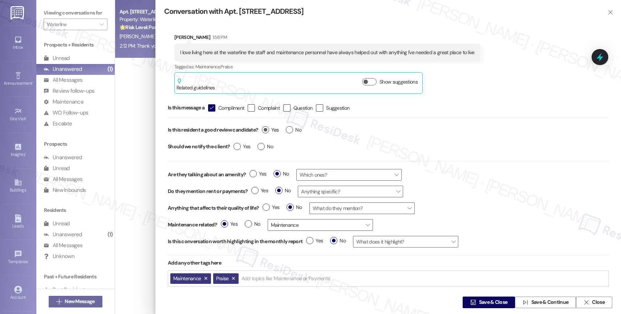
click at [267, 129] on label "Yes" at bounding box center [270, 130] width 17 height 8
click at [267, 129] on input "Yes" at bounding box center [270, 130] width 17 height 9
radio input "true"
click at [496, 301] on span "Save & Close" at bounding box center [493, 302] width 29 height 8
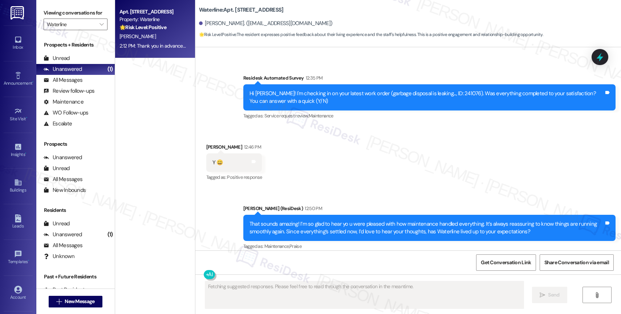
scroll to position [2216, 0]
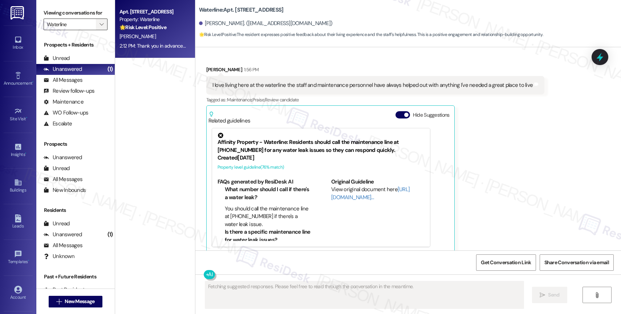
click at [98, 29] on span "" at bounding box center [101, 25] width 7 height 12
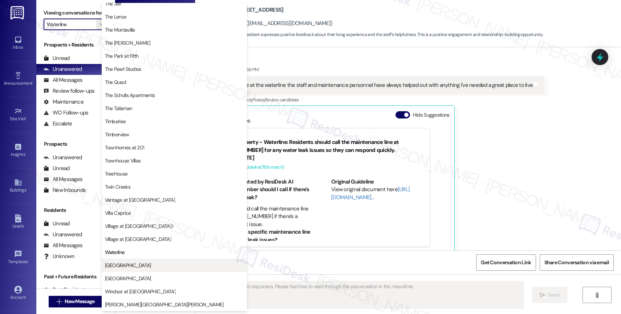
scroll to position [1304, 0]
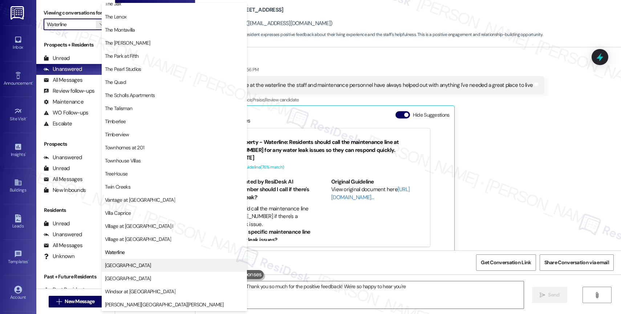
click at [135, 263] on span "West End" at bounding box center [174, 264] width 139 height 7
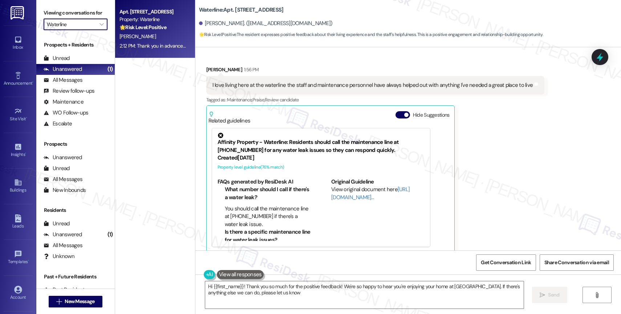
type textarea "Hi {{first_name}}! Thank you so much for the positive feedback! We're so happy …"
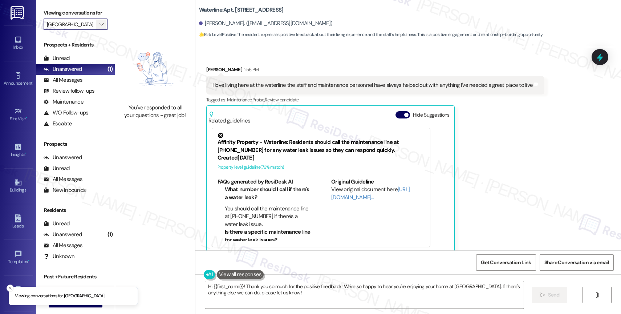
click at [99, 27] on icon "" at bounding box center [101, 24] width 4 height 6
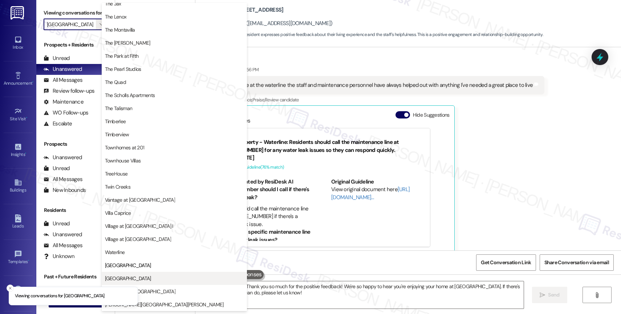
scroll to position [1305, 0]
click at [150, 279] on span "Willow Tree Place" at bounding box center [174, 277] width 139 height 7
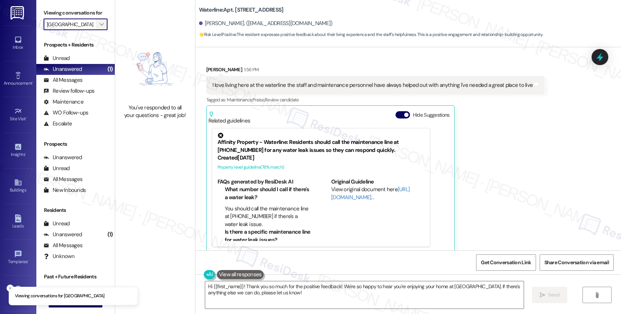
click at [99, 27] on icon "" at bounding box center [101, 24] width 4 height 6
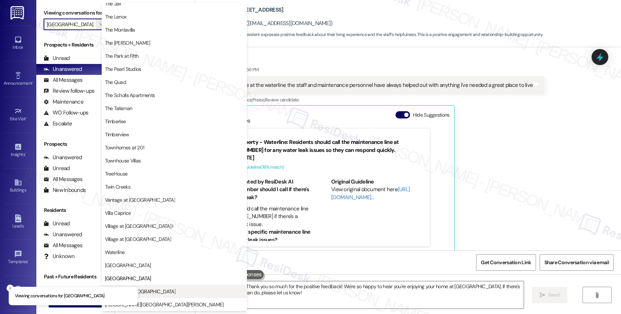
scroll to position [1320, 0]
click at [159, 290] on span "Windsor at Amberglen" at bounding box center [174, 290] width 139 height 7
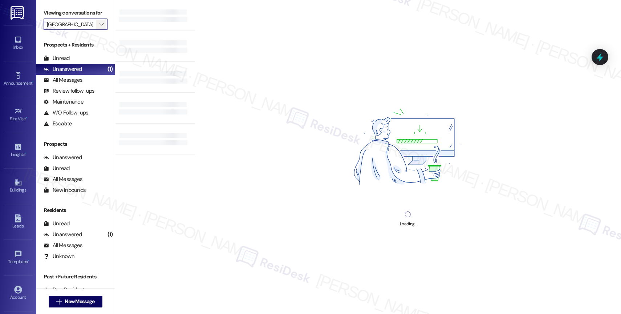
type input "Windsor at Amberglen"
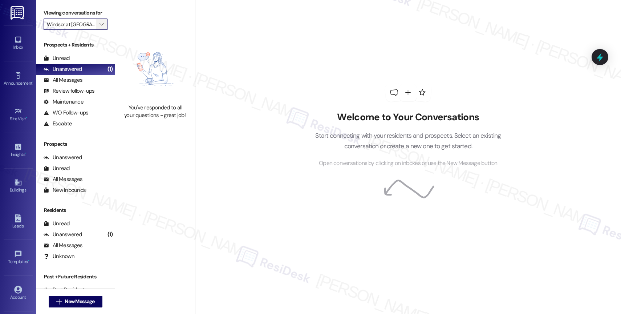
click at [99, 27] on icon "" at bounding box center [101, 24] width 4 height 6
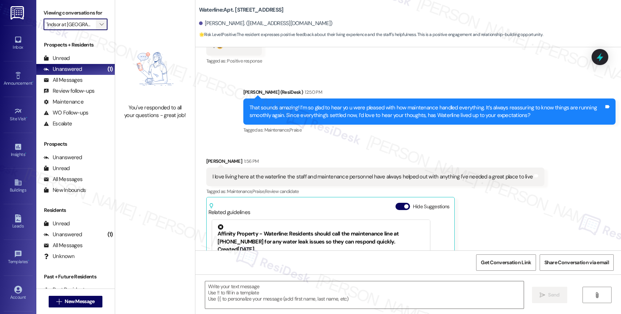
scroll to position [2216, 0]
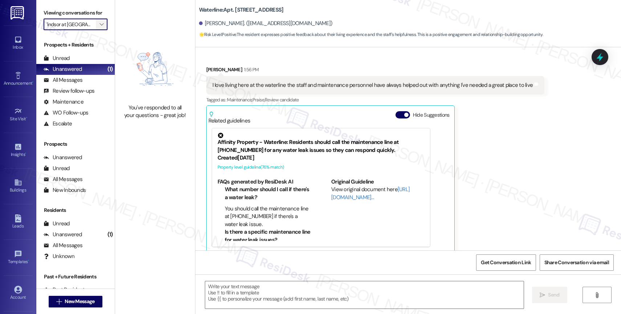
type textarea "Fetching suggested responses. Please feel free to read through the conversation…"
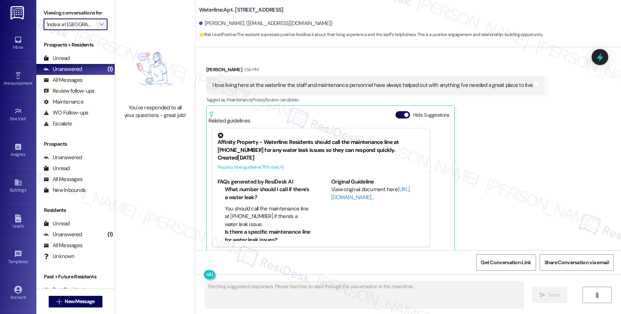
click at [99, 27] on icon "" at bounding box center [101, 24] width 4 height 6
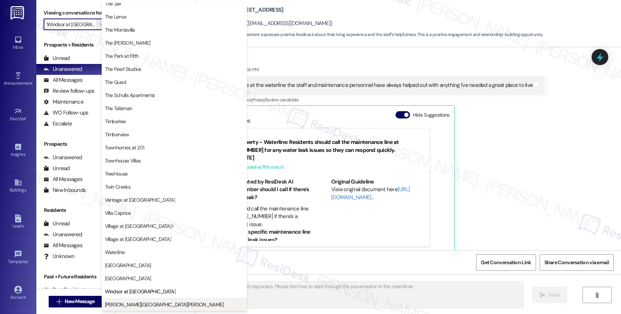
scroll to position [1301, 0]
click at [125, 303] on span "[PERSON_NAME][GEOGRAPHIC_DATA][PERSON_NAME]" at bounding box center [164, 303] width 119 height 7
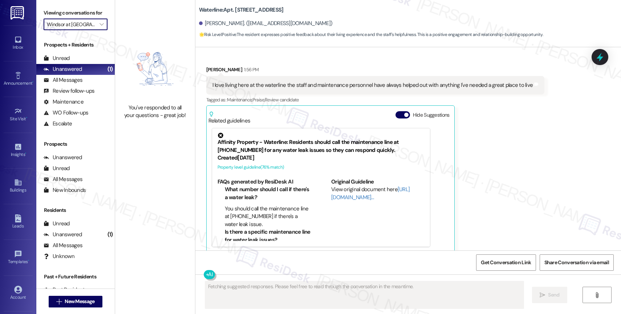
type input "[PERSON_NAME][GEOGRAPHIC_DATA][PERSON_NAME]"
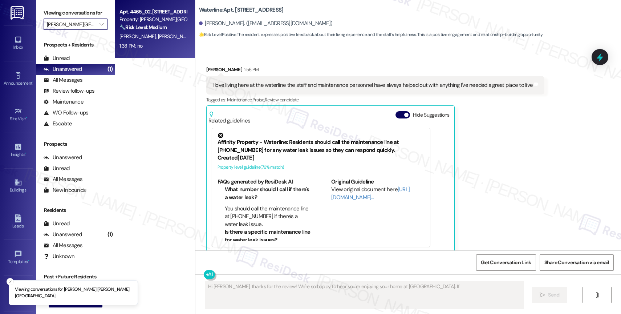
type textarea "Hi Jill, thanks for the review! We're so happy to hear you're enjoying your hom…"
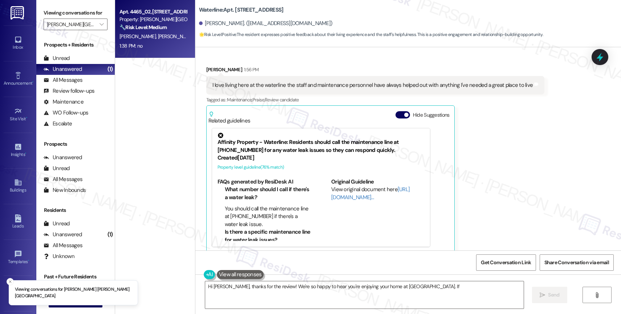
click at [137, 27] on strong "🔧 Risk Level: Medium" at bounding box center [142, 27] width 47 height 7
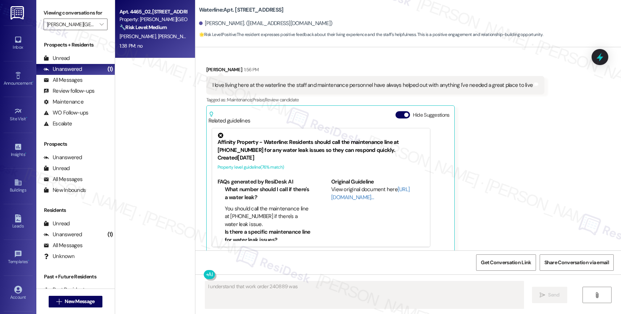
scroll to position [45, 0]
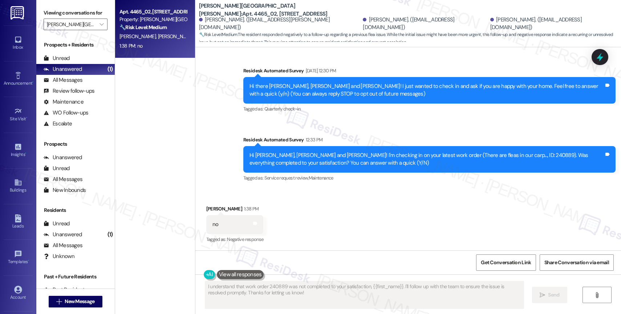
click at [402, 225] on div "Received via SMS Torrie Curtis 1:38 PM no Tags and notes Tagged as: Negative re…" at bounding box center [407, 218] width 425 height 61
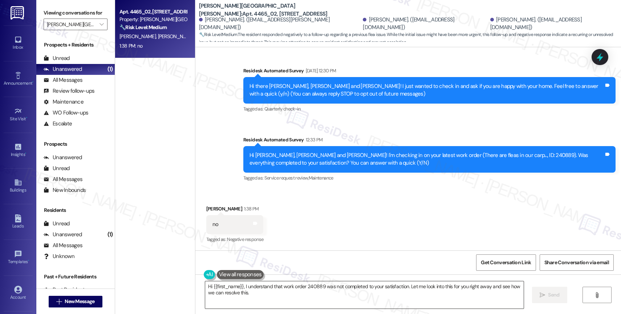
click at [248, 293] on textarea "Hi {{first_name}}, I understand that work order 240889 was not completed to you…" at bounding box center [364, 294] width 318 height 27
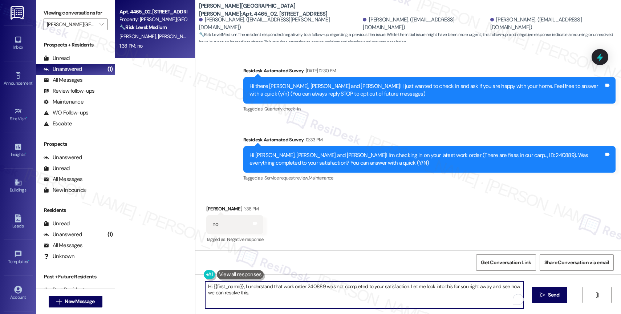
click at [248, 293] on textarea "Hi {{first_name}}, I understand that work order 240889 was not completed to you…" at bounding box center [364, 294] width 318 height 27
paste textarea "I'm sorry to hear that, {{first_name}}. Could you share a bit more about what h…"
drag, startPoint x: 246, startPoint y: 286, endPoint x: 277, endPoint y: 283, distance: 31.1
click at [277, 283] on textarea "I'm sorry to hear that, {{first_name}}. Could you share a bit more about what h…" at bounding box center [363, 294] width 318 height 27
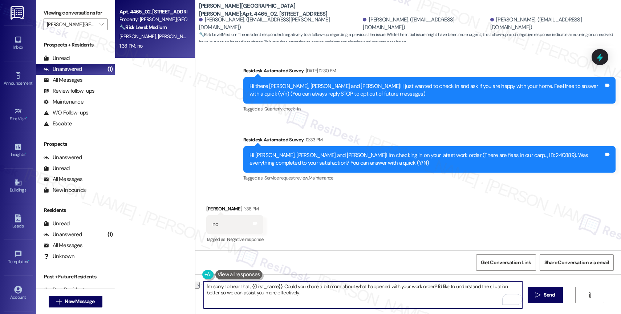
click at [276, 285] on textarea "I'm sorry to hear that, {{first_name}}. Could you share a bit more about what h…" at bounding box center [363, 294] width 318 height 27
click at [324, 298] on textarea "I'm sorry to hear that, Torrie. Could you share a bit more about what happened …" at bounding box center [363, 294] width 318 height 27
click at [316, 292] on textarea "I'm sorry to hear that, Torrie. Could you share a bit more about what happened …" at bounding box center [363, 294] width 318 height 27
type textarea "I'm sorry to hear that, Torrie. Could you share a bit more about what happened …"
click at [511, 298] on icon "Open Grammarly. 0 Suggestions." at bounding box center [511, 299] width 8 height 8
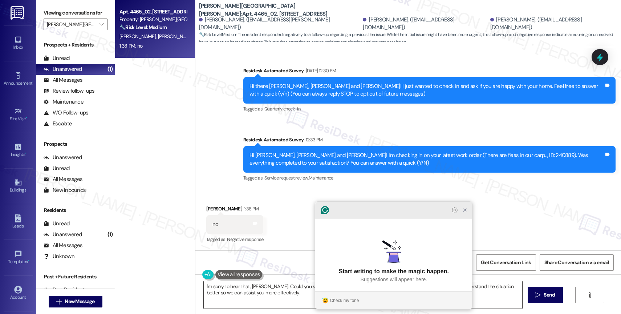
click at [466, 213] on icon "Close Grammarly Assistant" at bounding box center [465, 210] width 6 height 6
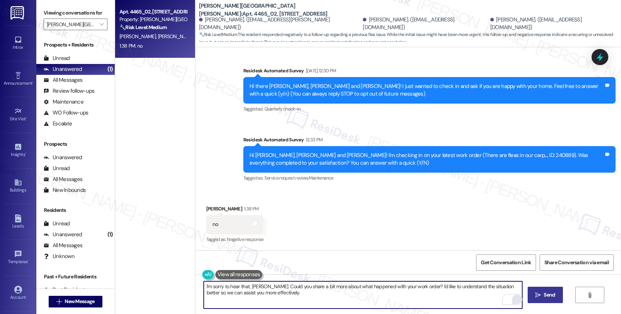
click at [536, 292] on icon "" at bounding box center [537, 295] width 5 height 6
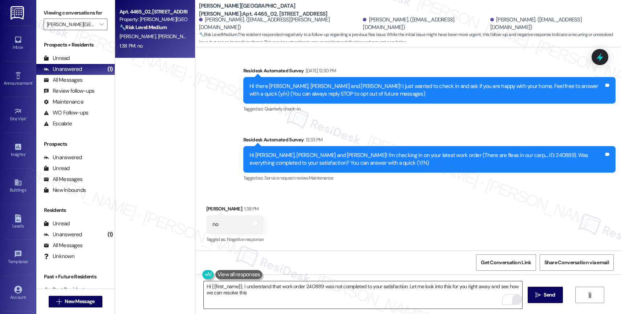
type textarea "Hi {{first_name}}, I understand that work order 240889 was not completed to you…"
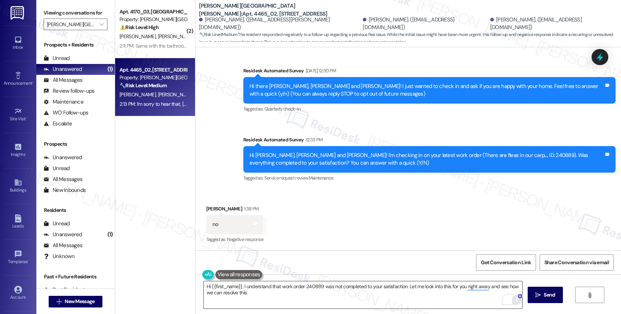
scroll to position [104, 0]
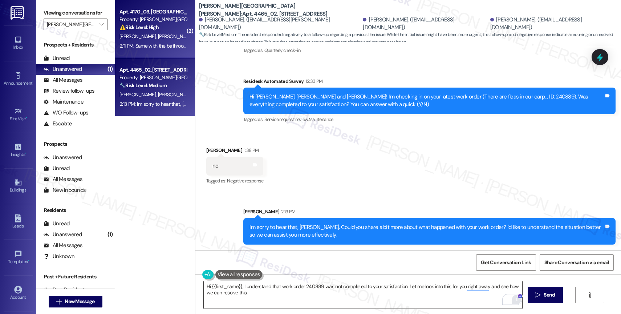
click at [143, 19] on div "Property: Witham Hill Oaks" at bounding box center [152, 20] width 67 height 8
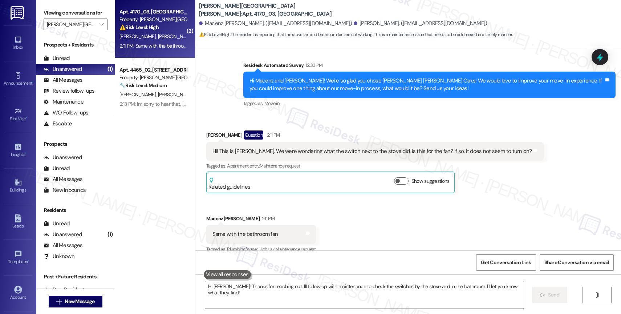
scroll to position [198, 0]
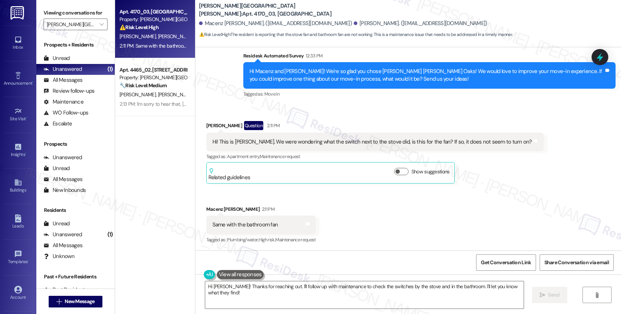
click at [341, 113] on div "Received via SMS Jonathan Garman Question 2:11 PM Hi! This is Jon. We were wond…" at bounding box center [407, 178] width 425 height 146
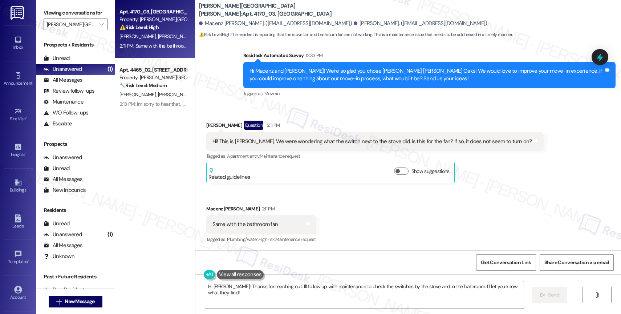
scroll to position [183, 0]
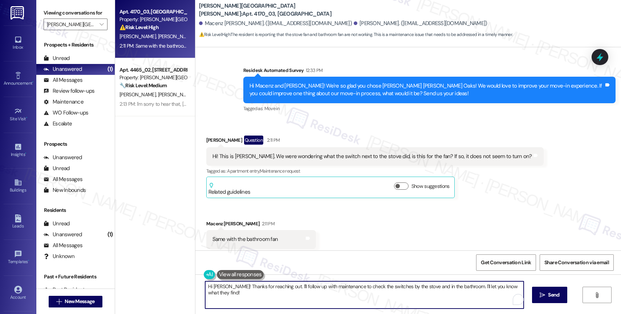
drag, startPoint x: 451, startPoint y: 284, endPoint x: 518, endPoint y: 283, distance: 66.8
click at [518, 283] on textarea "Hi Jon! Thanks for reaching out. I'll follow up with maintenance to check the s…" at bounding box center [364, 294] width 318 height 27
drag, startPoint x: 267, startPoint y: 286, endPoint x: 507, endPoint y: 287, distance: 239.5
click at [507, 287] on textarea "Hi Jon! Thanks for reaching out. I'll follow up with maintenance to check the s…" at bounding box center [363, 294] width 318 height 27
click at [510, 296] on icon "Open Grammarly. 0 Suggestions." at bounding box center [511, 299] width 8 height 8
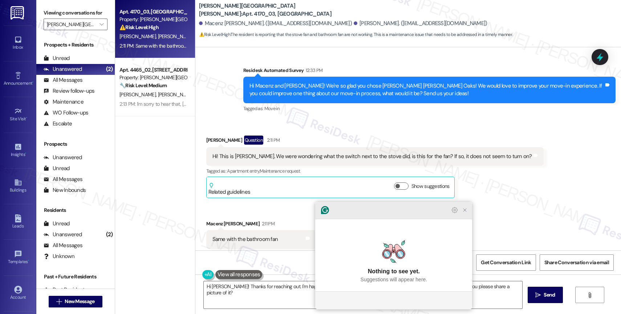
click at [464, 213] on icon "Close Grammarly Assistant" at bounding box center [465, 210] width 6 height 6
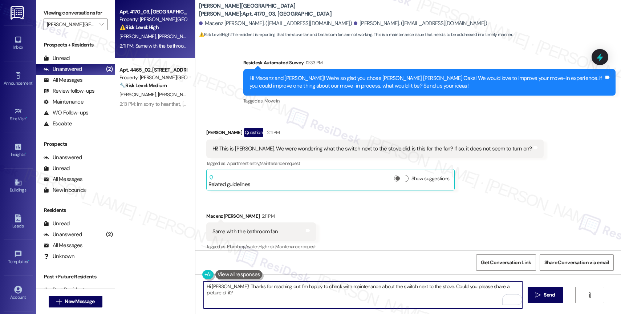
scroll to position [198, 0]
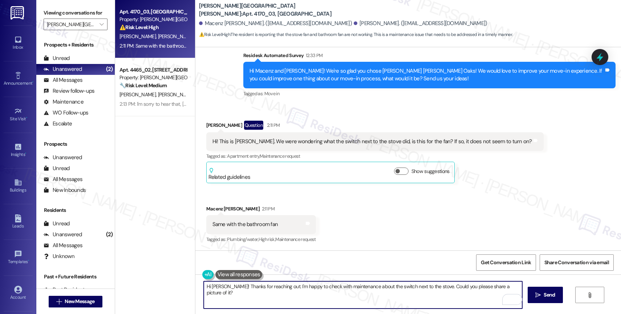
click at [321, 287] on textarea "Hi Jon! Thanks for reaching out. I'm happy to check with maintenance about the …" at bounding box center [363, 294] width 318 height 27
click at [513, 288] on textarea "Hi [PERSON_NAME]! Thanks for reaching out. I'm happy to check with Maintenance …" at bounding box center [363, 294] width 318 height 27
click at [511, 297] on icon "Open Grammarly. 0 Suggestions." at bounding box center [511, 299] width 8 height 8
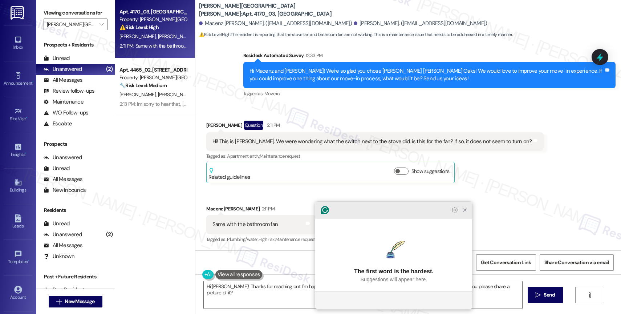
click at [465, 214] on icon "Close Grammarly Assistant" at bounding box center [464, 209] width 9 height 9
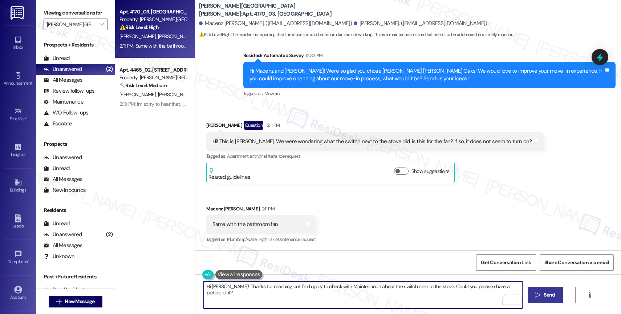
click at [553, 295] on span "Send" at bounding box center [548, 295] width 11 height 8
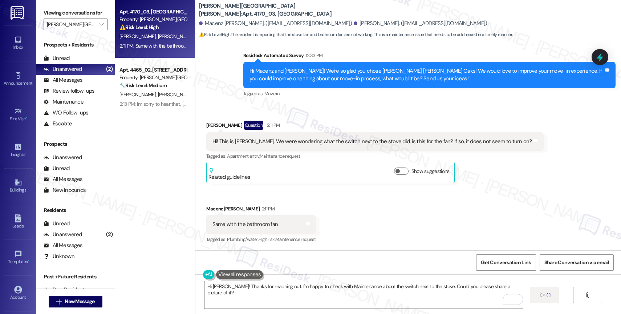
type textarea "Fetching suggested responses. Please feel free to read through the conversation…"
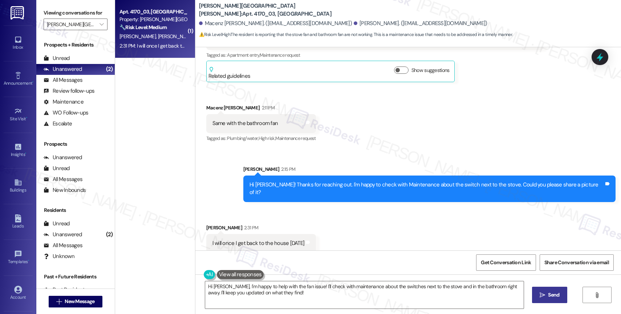
scroll to position [299, 0]
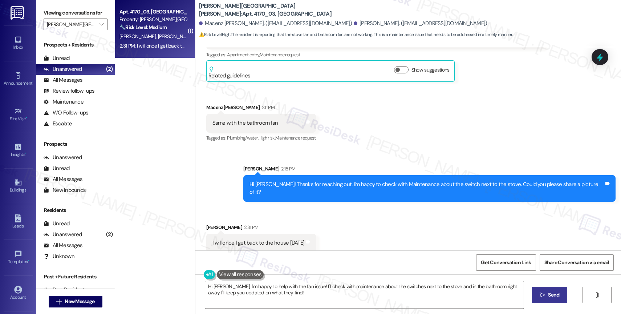
click at [245, 297] on textarea "Hi Jon, I'm happy to help with the fan issue! I'll check with maintenance about…" at bounding box center [364, 294] width 318 height 27
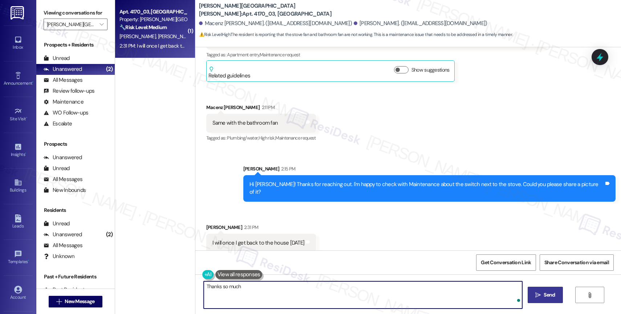
type textarea "Thanks so much!"
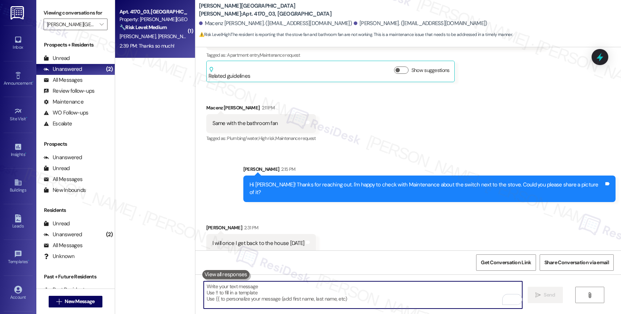
scroll to position [350, 0]
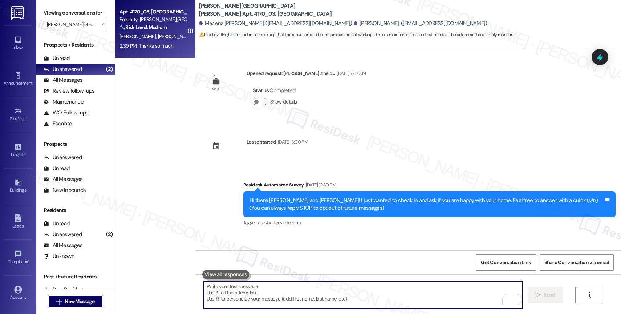
scroll to position [350, 0]
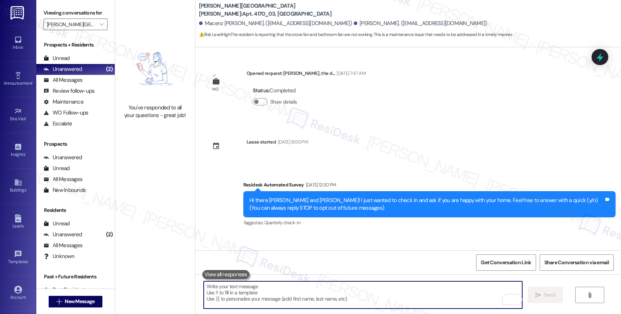
scroll to position [350, 0]
